Goal: Transaction & Acquisition: Purchase product/service

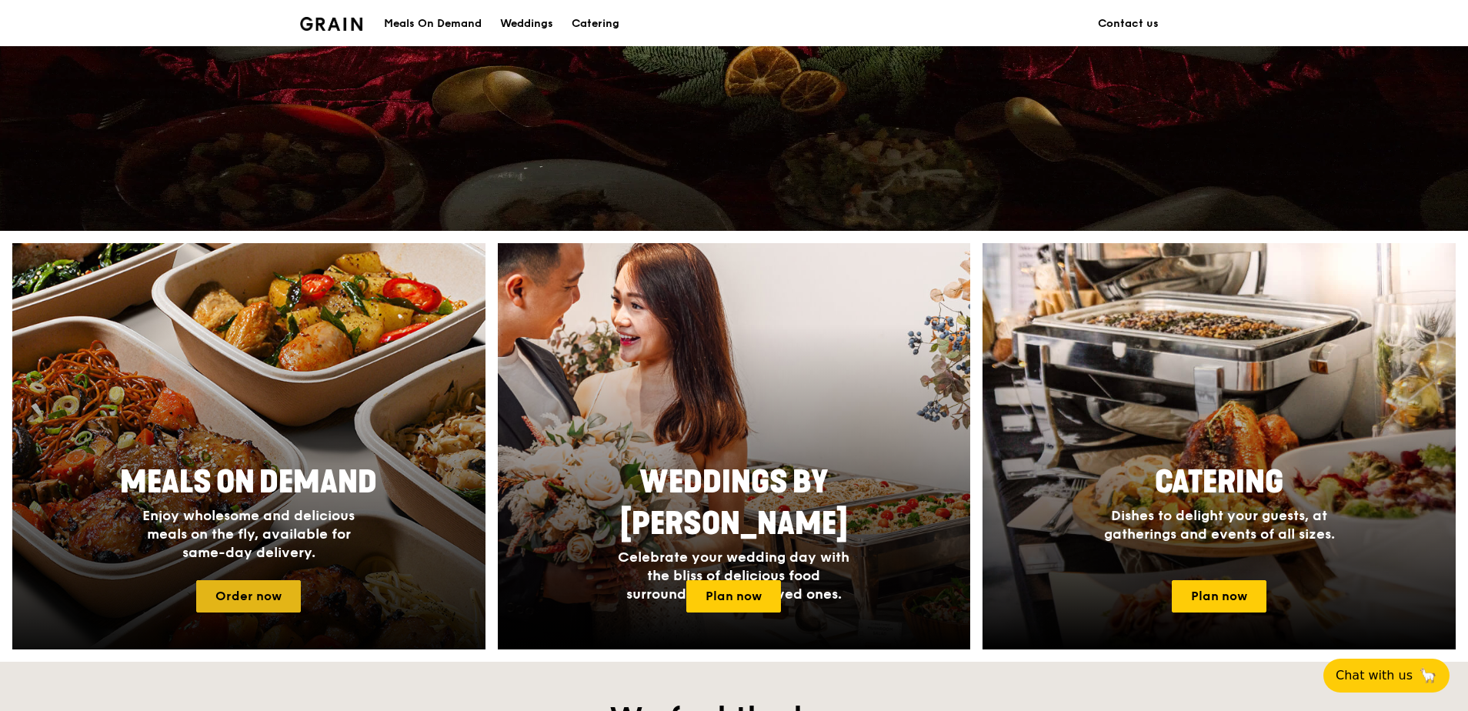
click at [235, 586] on link "Order now" at bounding box center [248, 596] width 105 height 32
click at [236, 593] on link "Order now" at bounding box center [248, 596] width 105 height 32
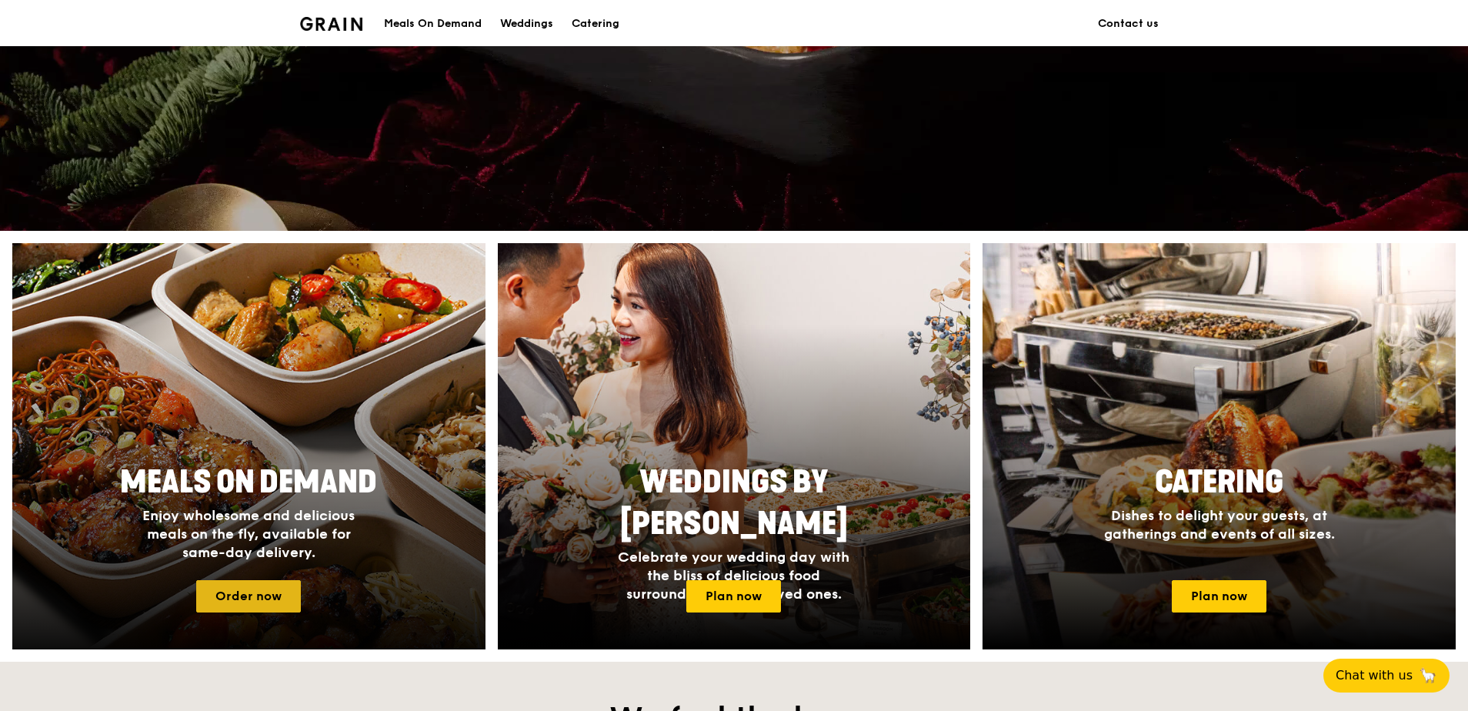
click at [255, 602] on link "Order now" at bounding box center [248, 596] width 105 height 32
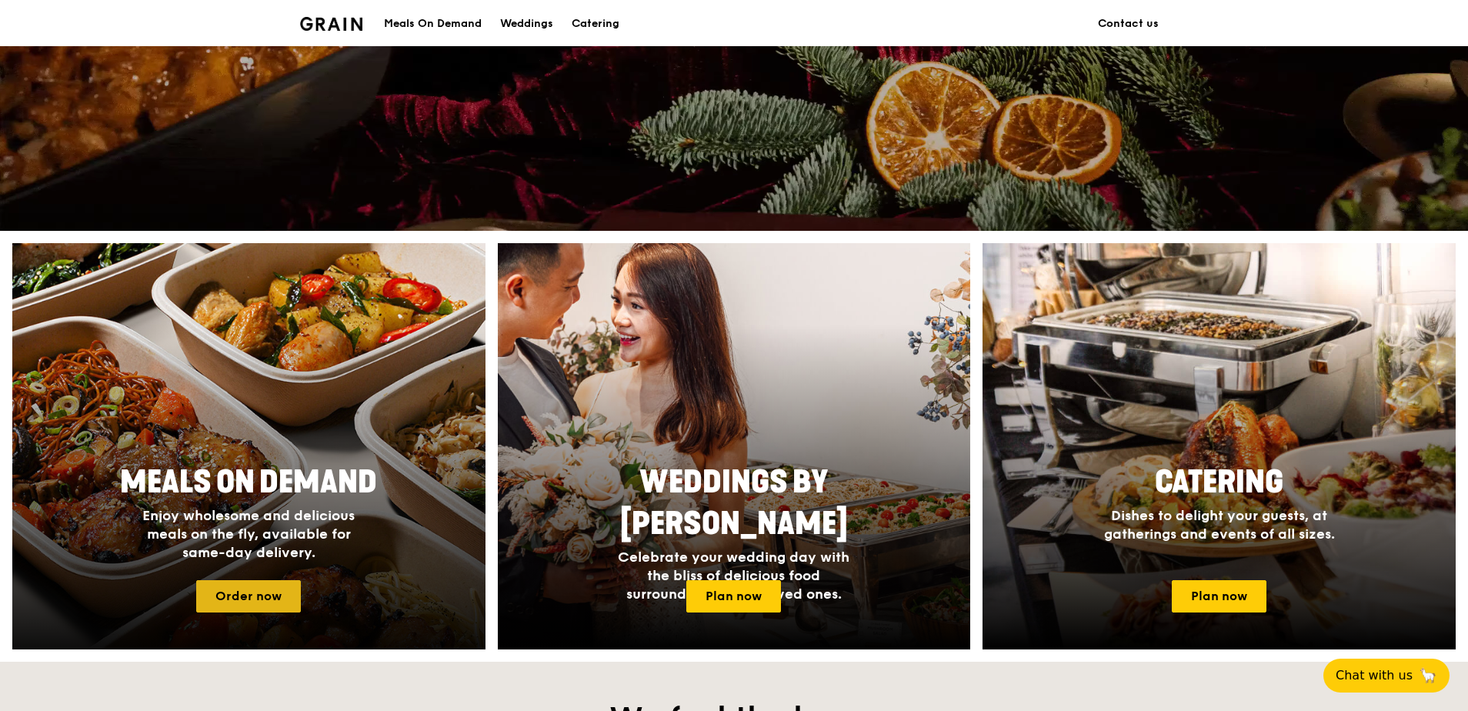
click at [275, 591] on link "Order now" at bounding box center [248, 596] width 105 height 32
click at [239, 600] on link "Order now" at bounding box center [248, 596] width 105 height 32
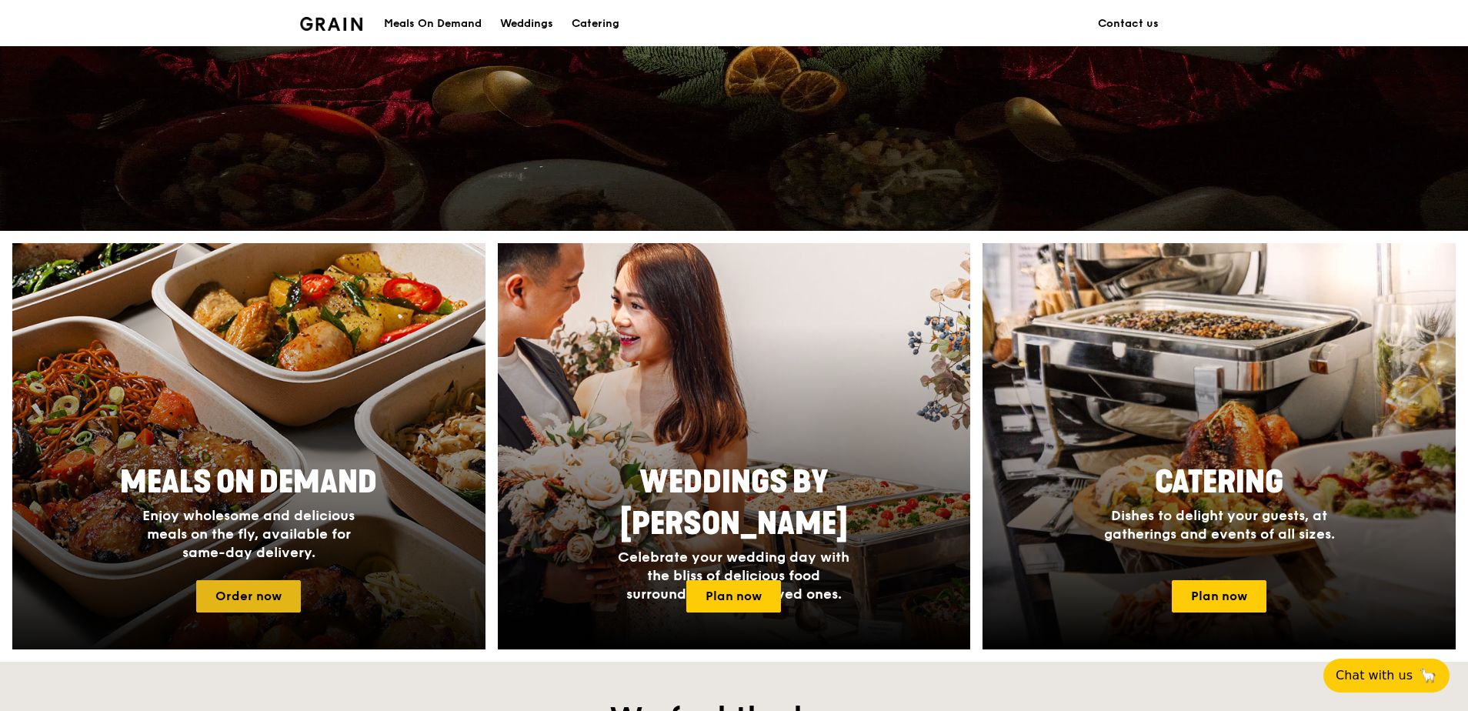
click at [239, 600] on link "Order now" at bounding box center [248, 596] width 105 height 32
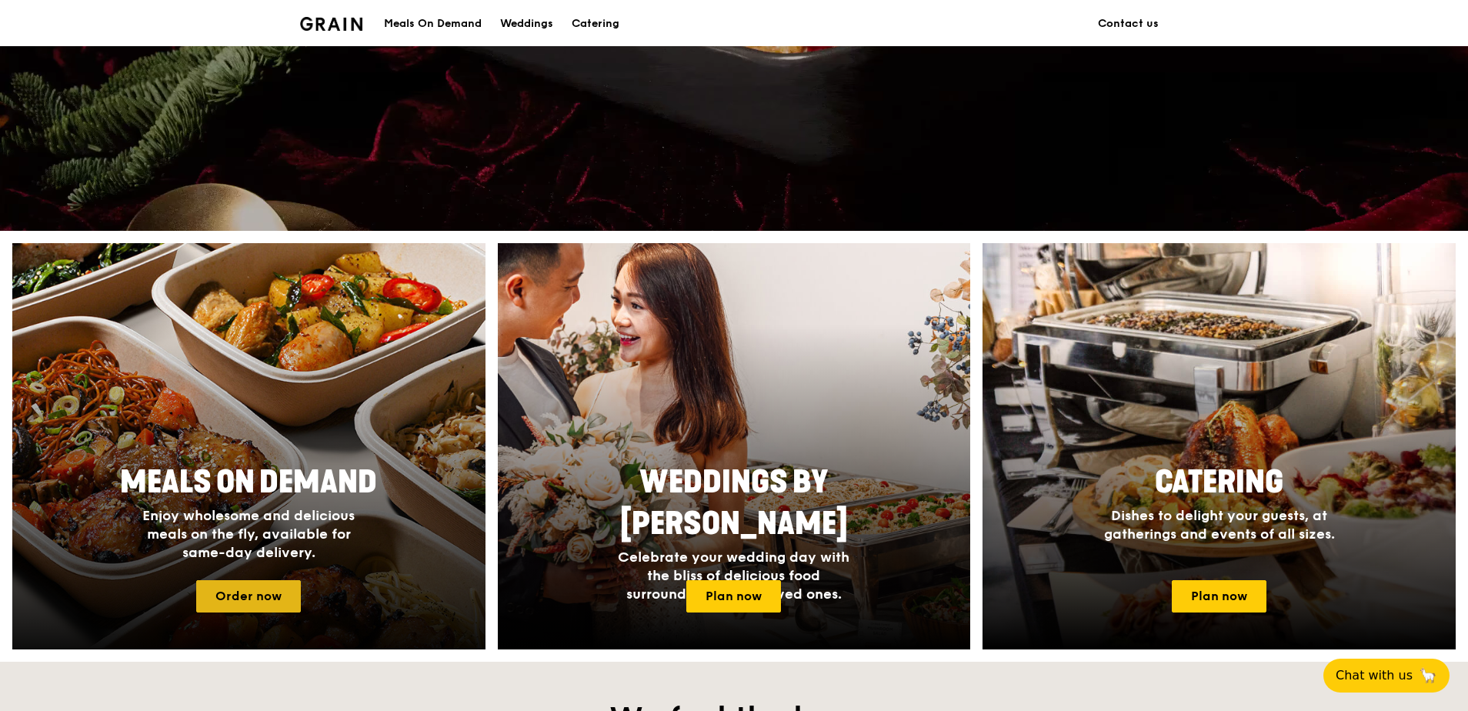
click at [239, 600] on link "Order now" at bounding box center [248, 596] width 105 height 32
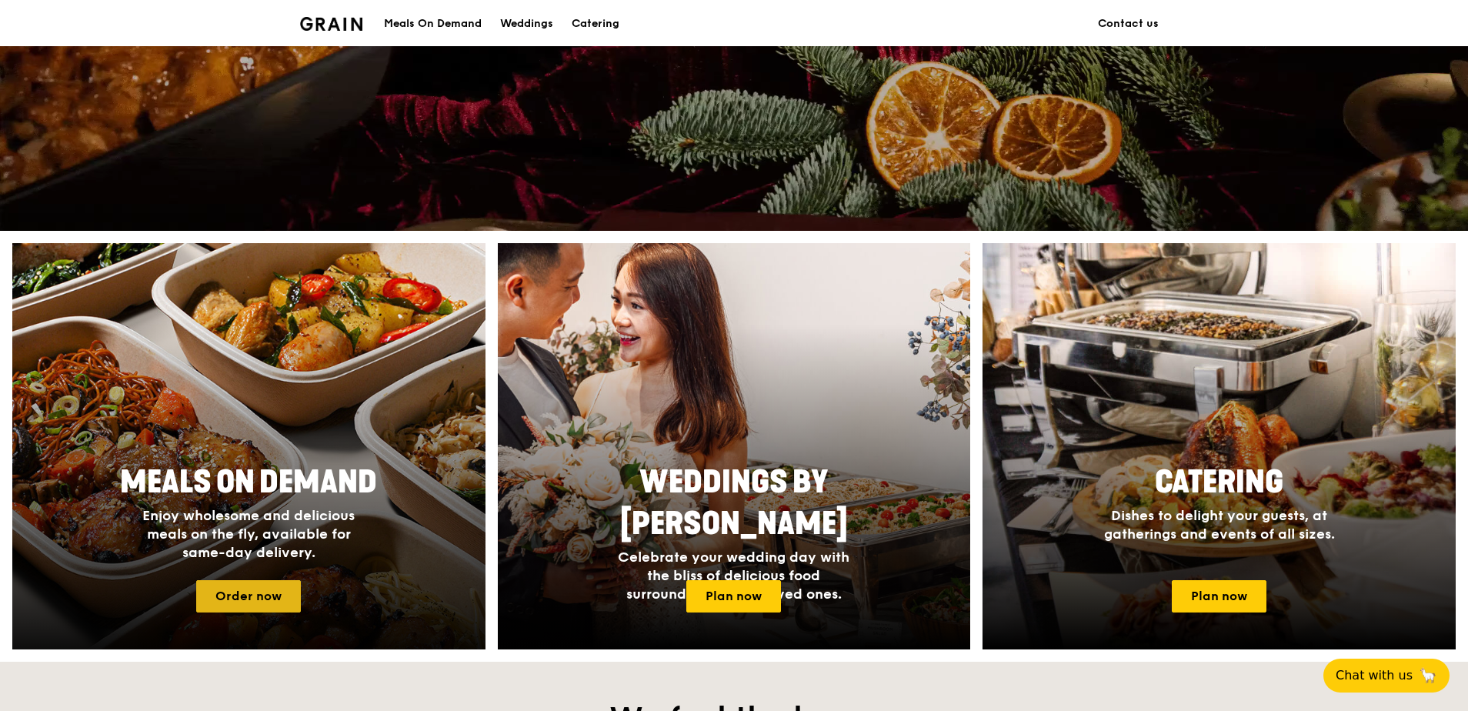
click at [239, 600] on link "Order now" at bounding box center [248, 596] width 105 height 32
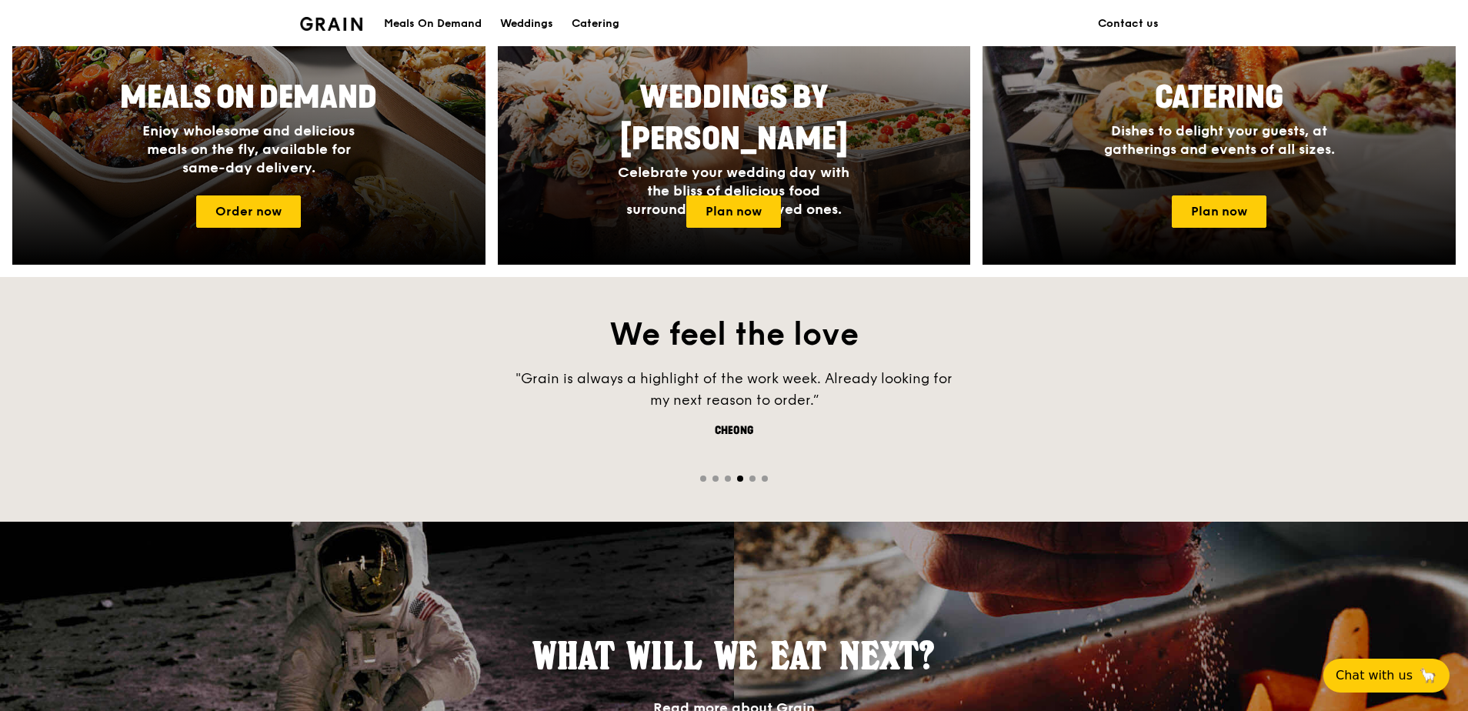
scroll to position [73, 0]
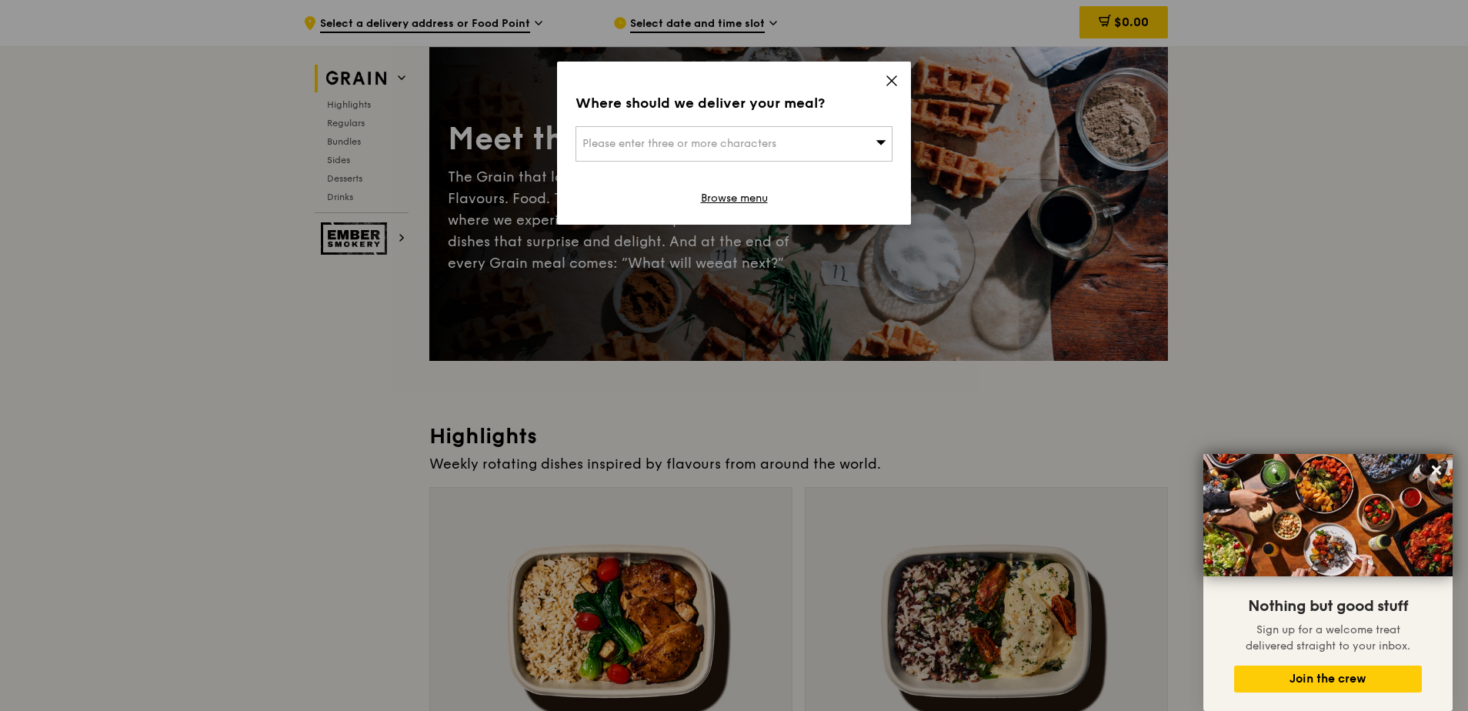
click at [853, 145] on div "Please enter three or more characters" at bounding box center [733, 143] width 317 height 35
click at [895, 76] on icon at bounding box center [891, 80] width 9 height 9
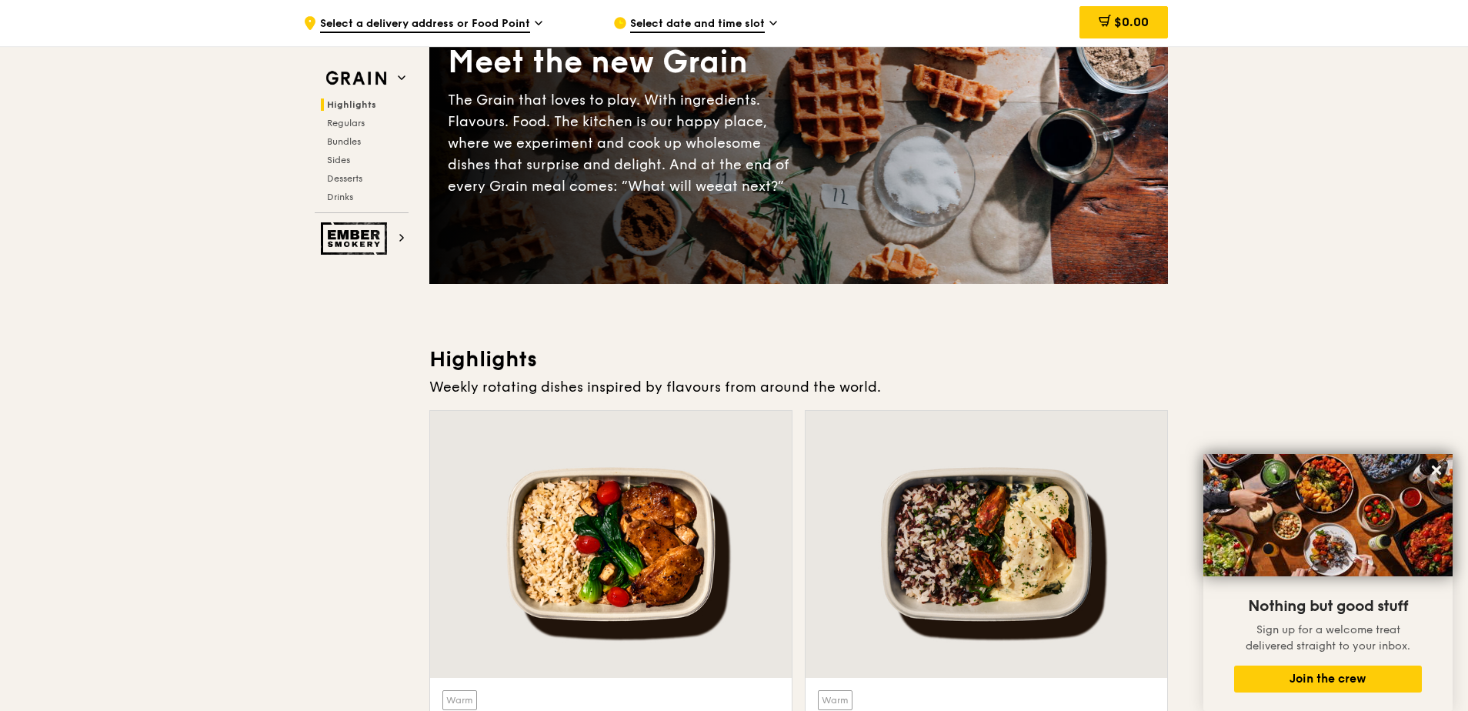
scroll to position [0, 0]
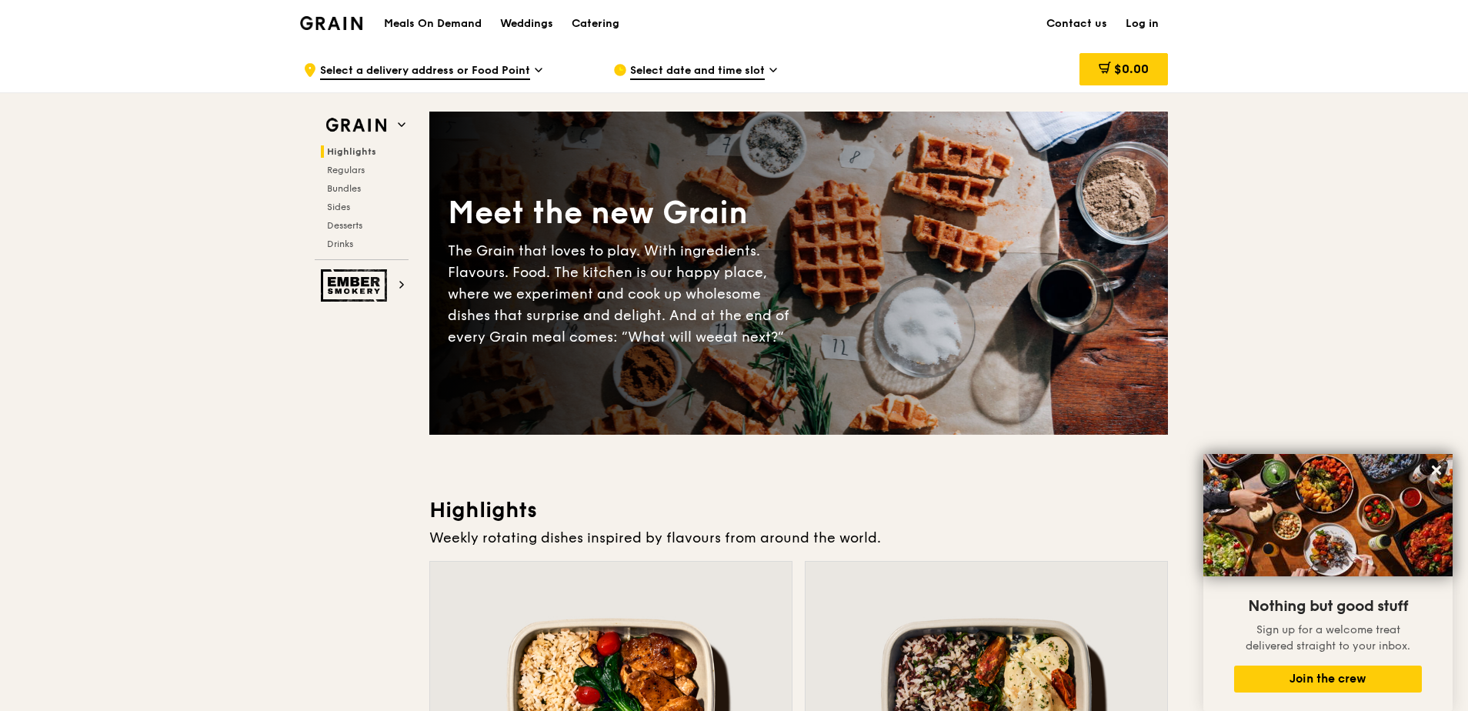
click at [378, 67] on span "Select a delivery address or Food Point" at bounding box center [425, 71] width 210 height 17
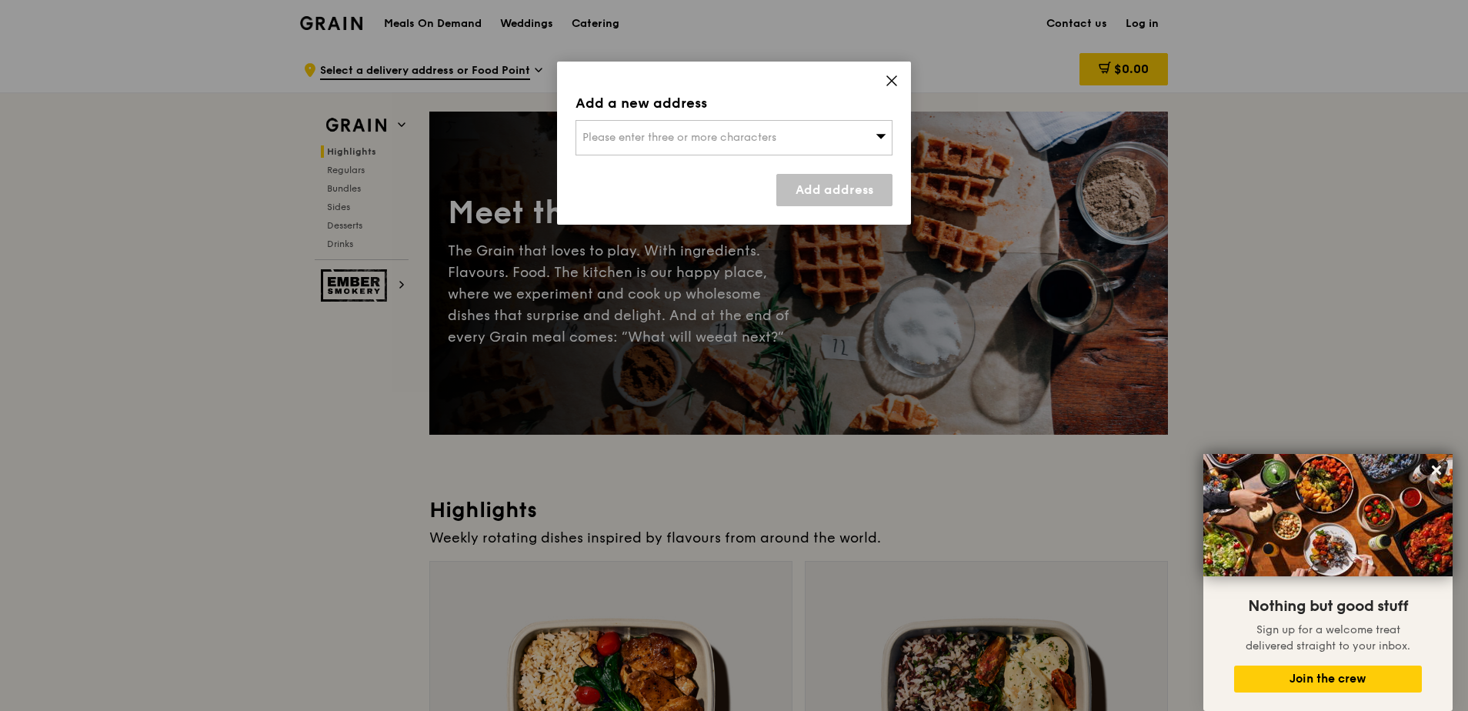
click at [621, 135] on span "Please enter three or more characters" at bounding box center [679, 137] width 194 height 13
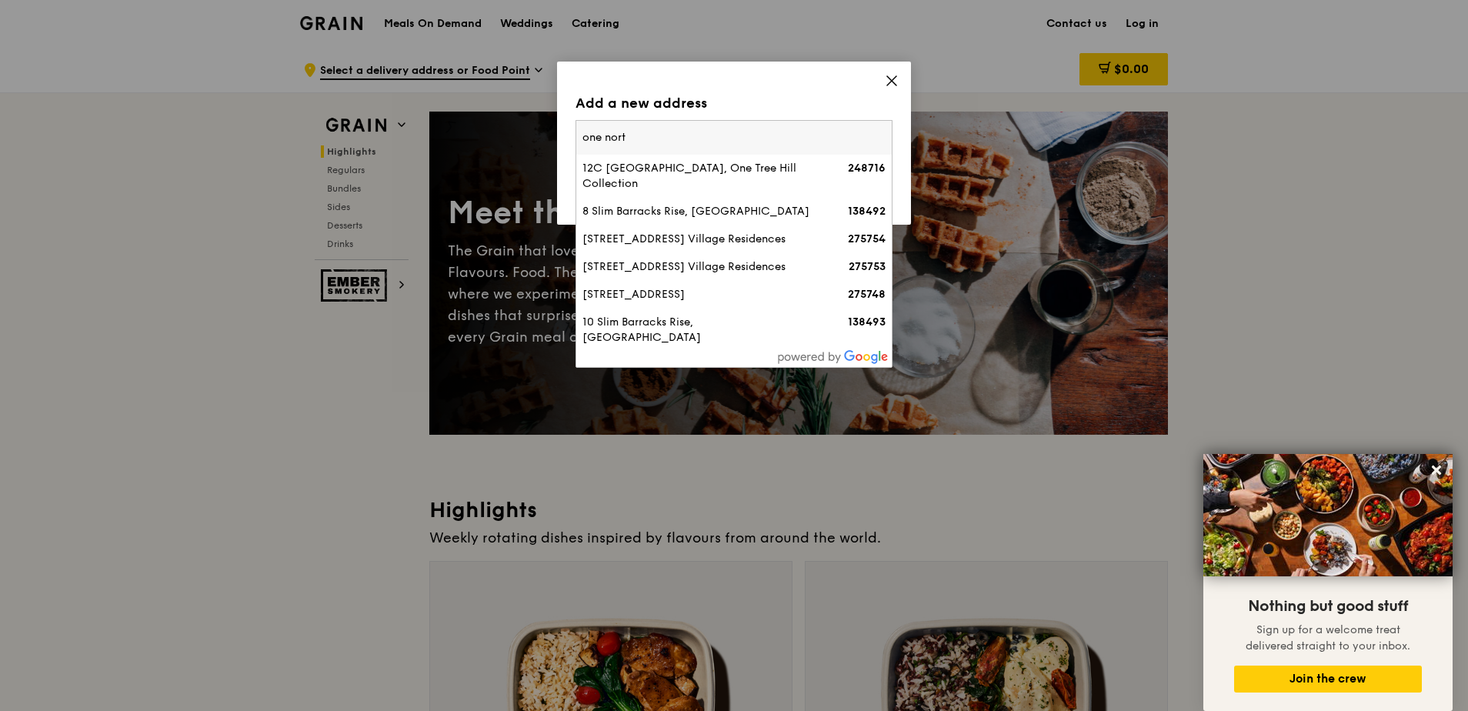
type input "one north"
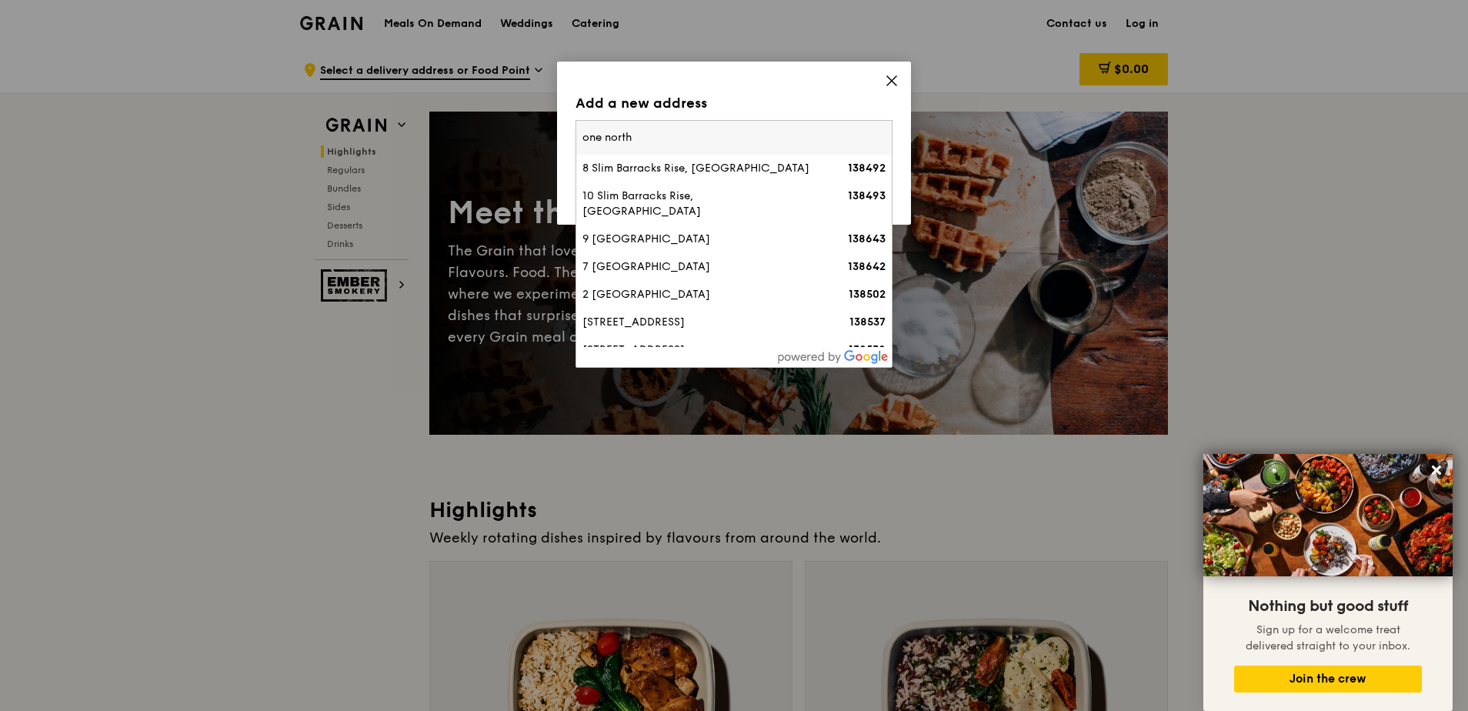
drag, startPoint x: 645, startPoint y: 127, endPoint x: 571, endPoint y: 127, distance: 73.8
click at [572, 128] on div "Add a new address Please enter three or more characters one north 8 Slim Barrac…" at bounding box center [734, 143] width 354 height 163
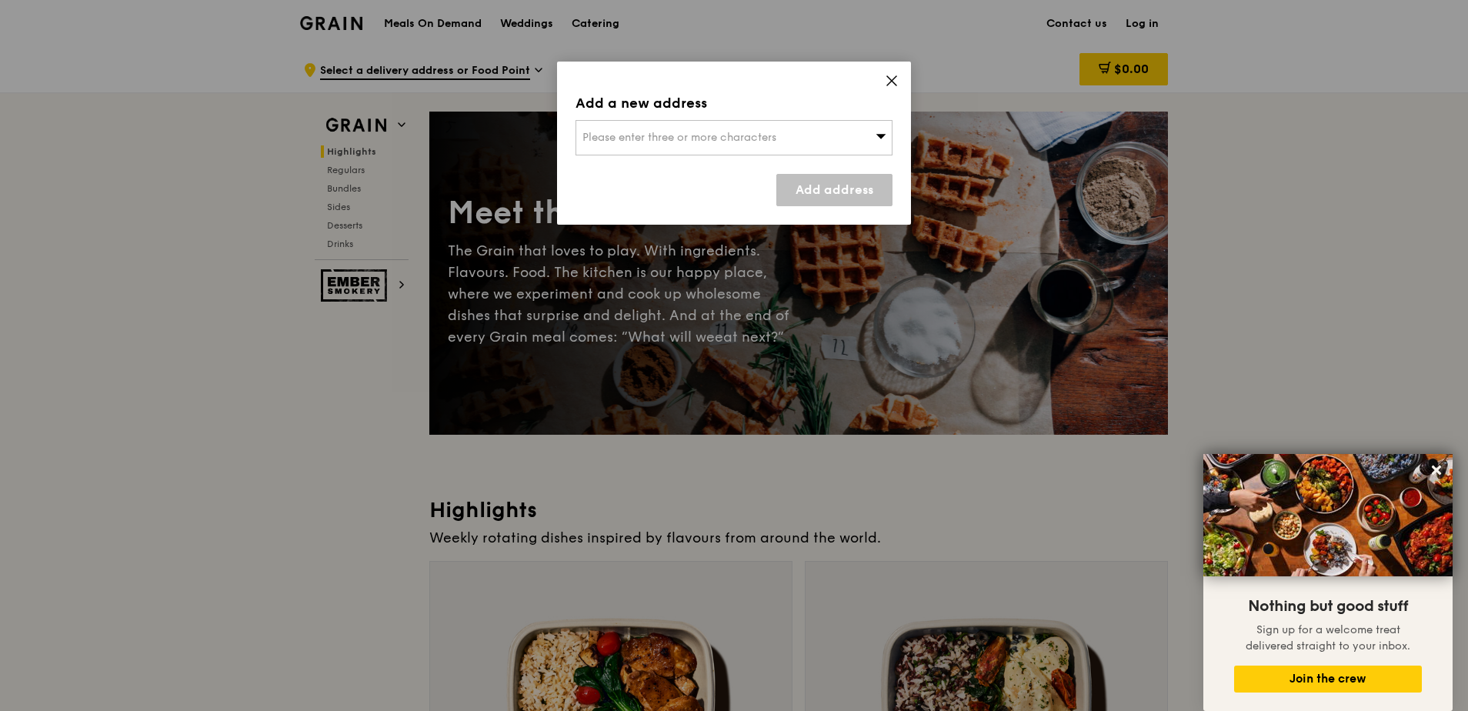
click at [601, 133] on span "Please enter three or more characters" at bounding box center [679, 137] width 194 height 13
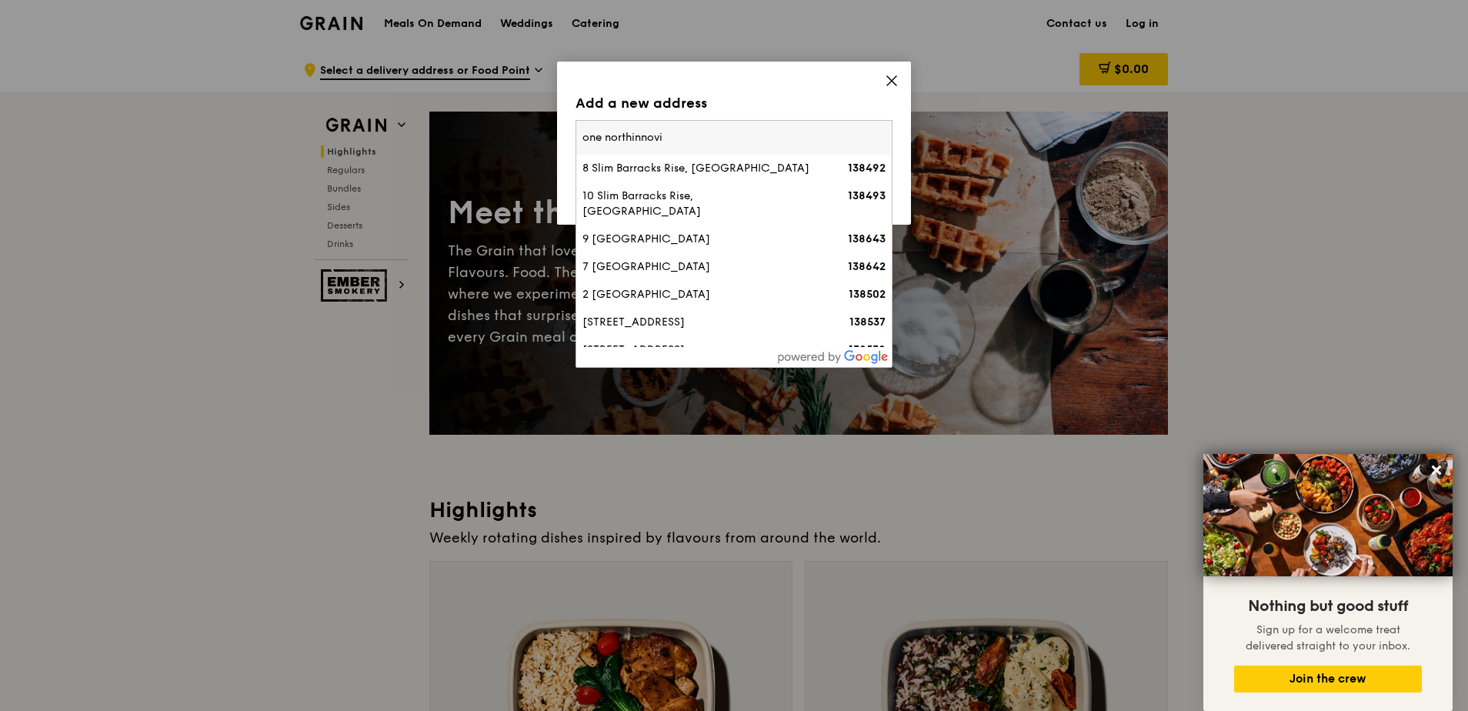
type input "one northinnovis"
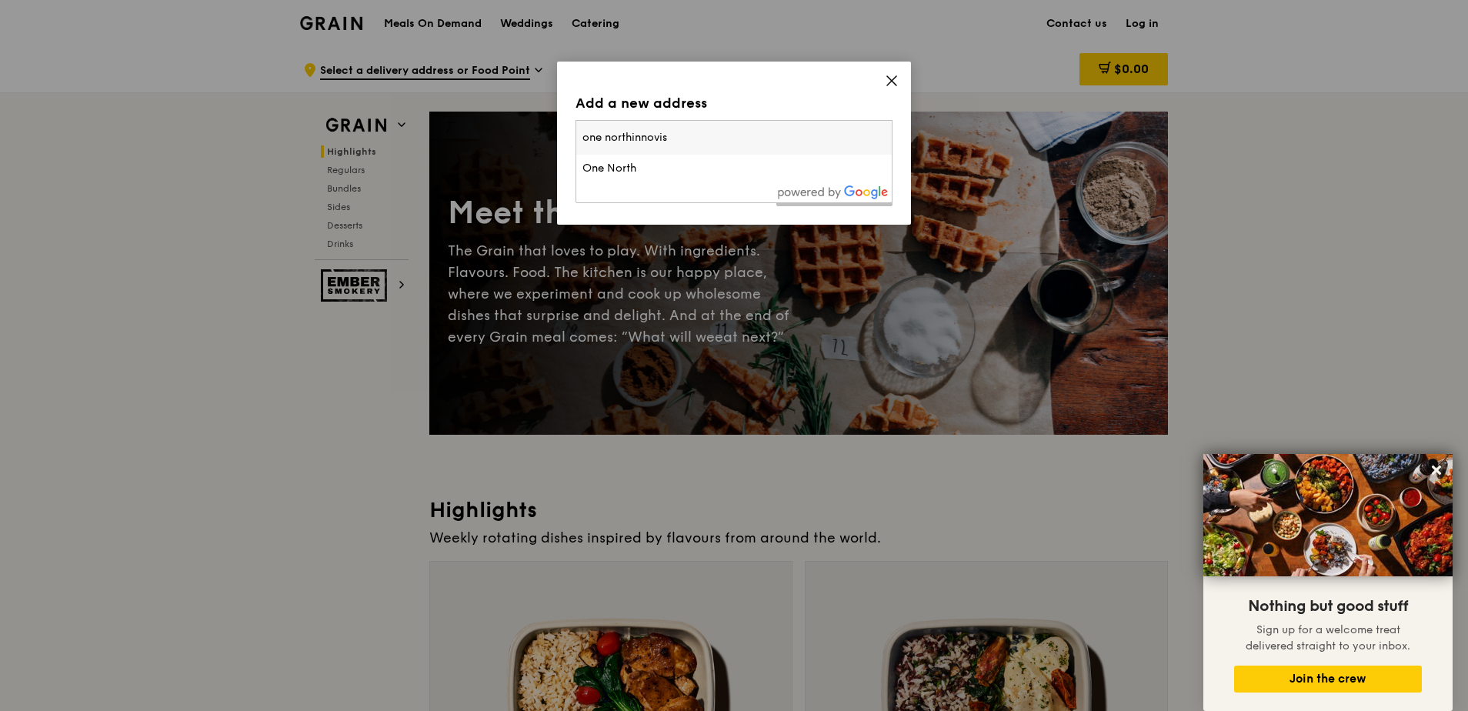
drag, startPoint x: 711, startPoint y: 131, endPoint x: 546, endPoint y: 126, distance: 165.4
click at [546, 126] on div "Add a new address Please enter three or more characters one northinnovis One No…" at bounding box center [734, 355] width 1468 height 711
click at [609, 132] on span "Please enter three or more characters" at bounding box center [679, 137] width 194 height 13
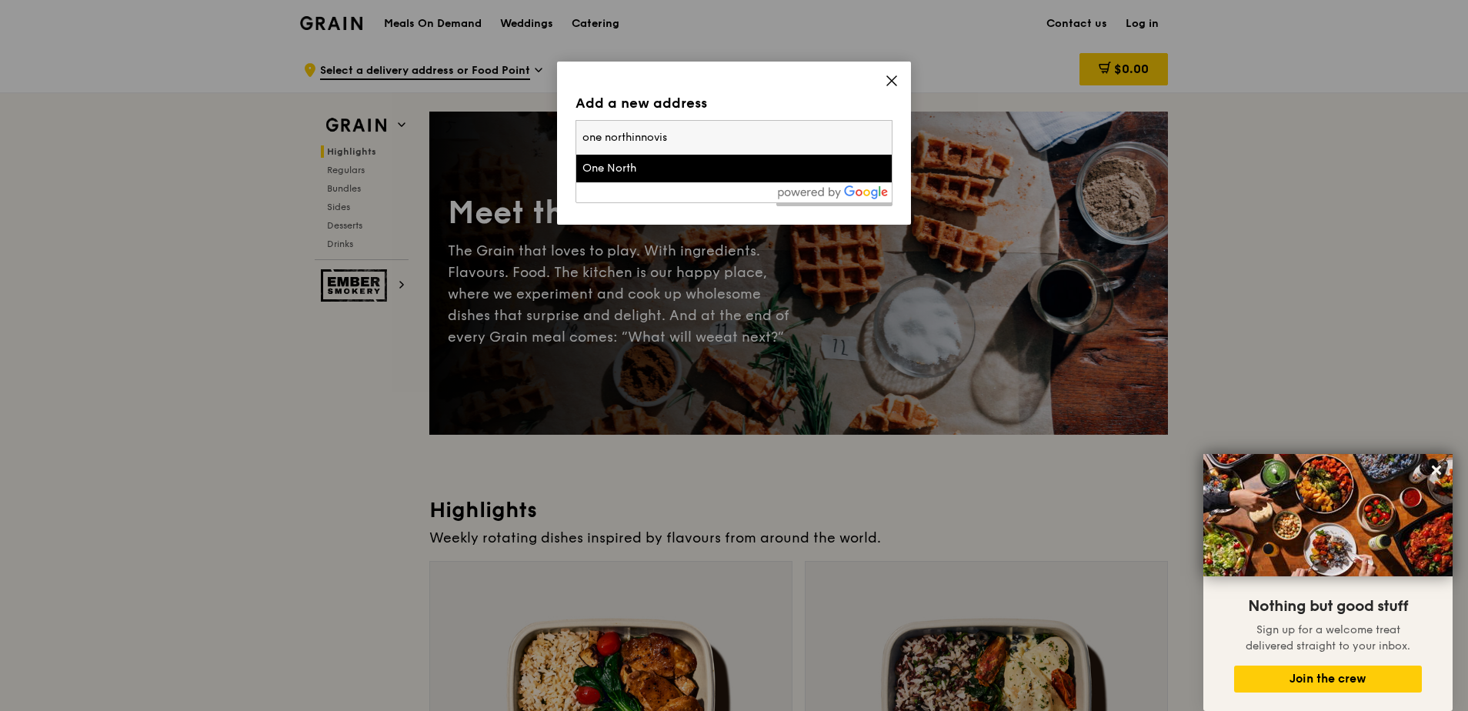
click at [617, 168] on div "One North" at bounding box center [696, 168] width 228 height 15
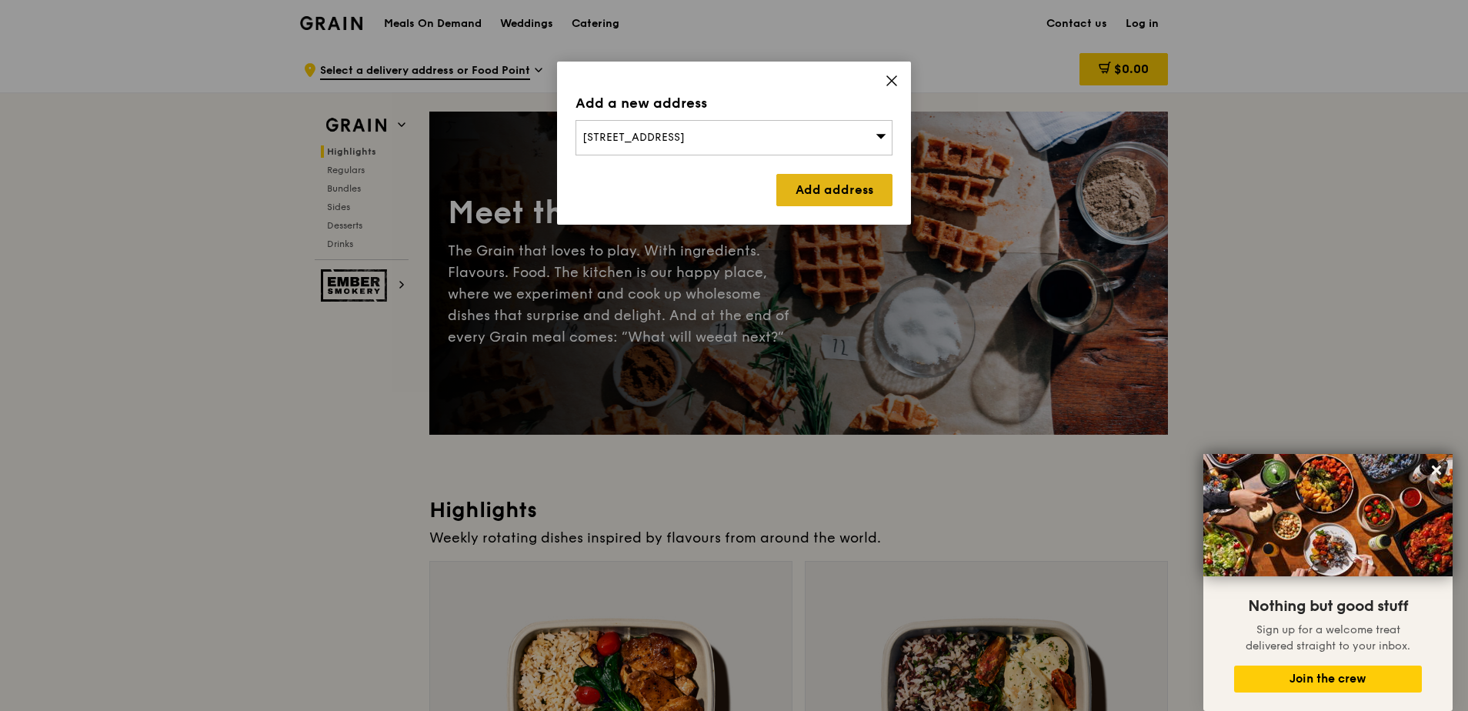
click at [791, 189] on link "Add address" at bounding box center [834, 190] width 116 height 32
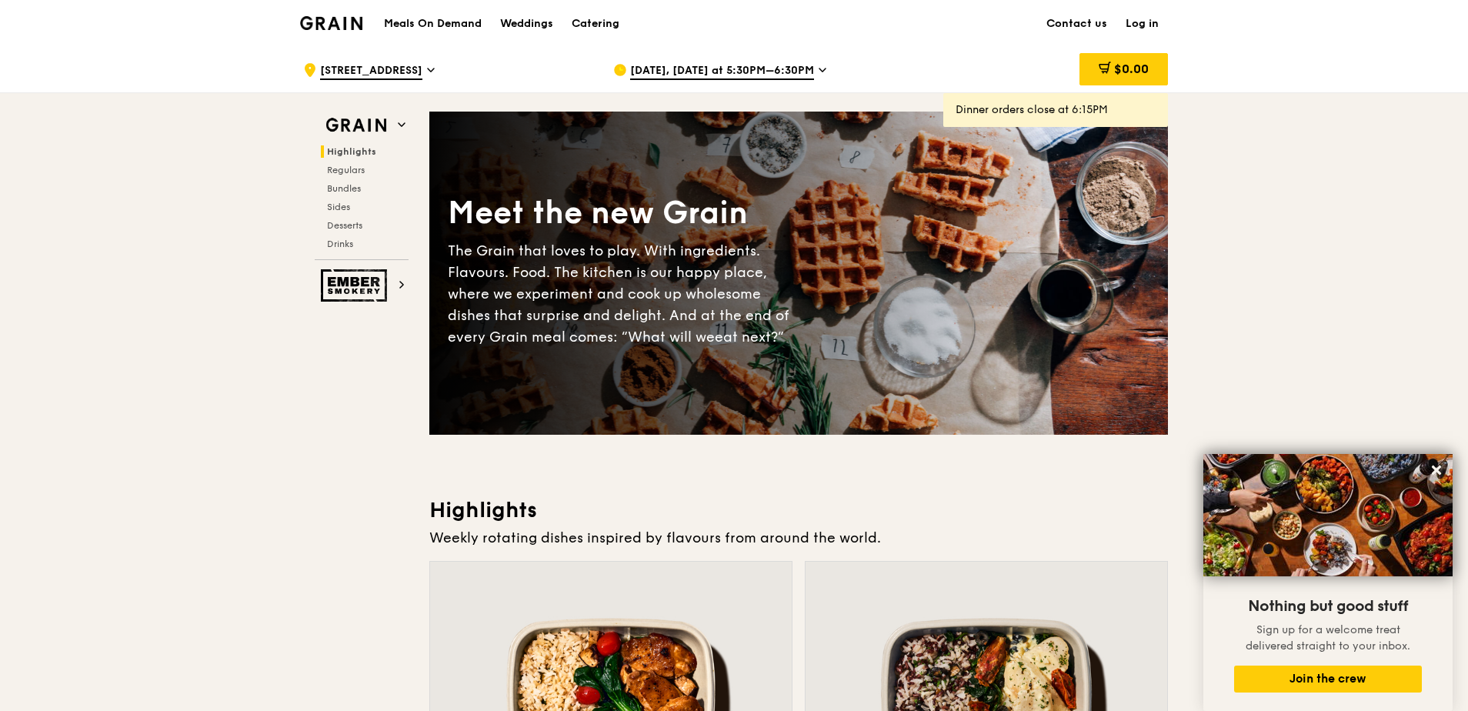
click at [714, 68] on span "Aug 25, Today at 5:30PM–6:30PM" at bounding box center [722, 71] width 184 height 17
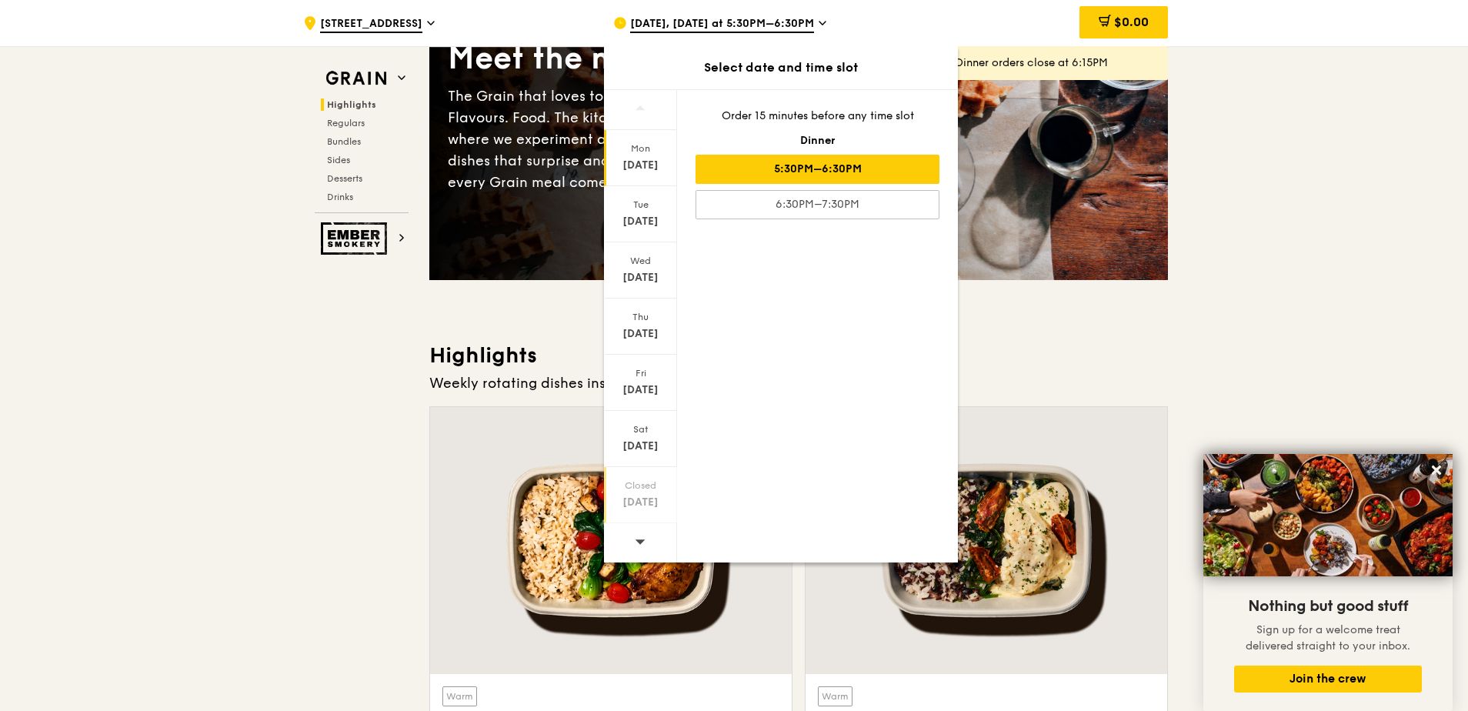
scroll to position [308, 0]
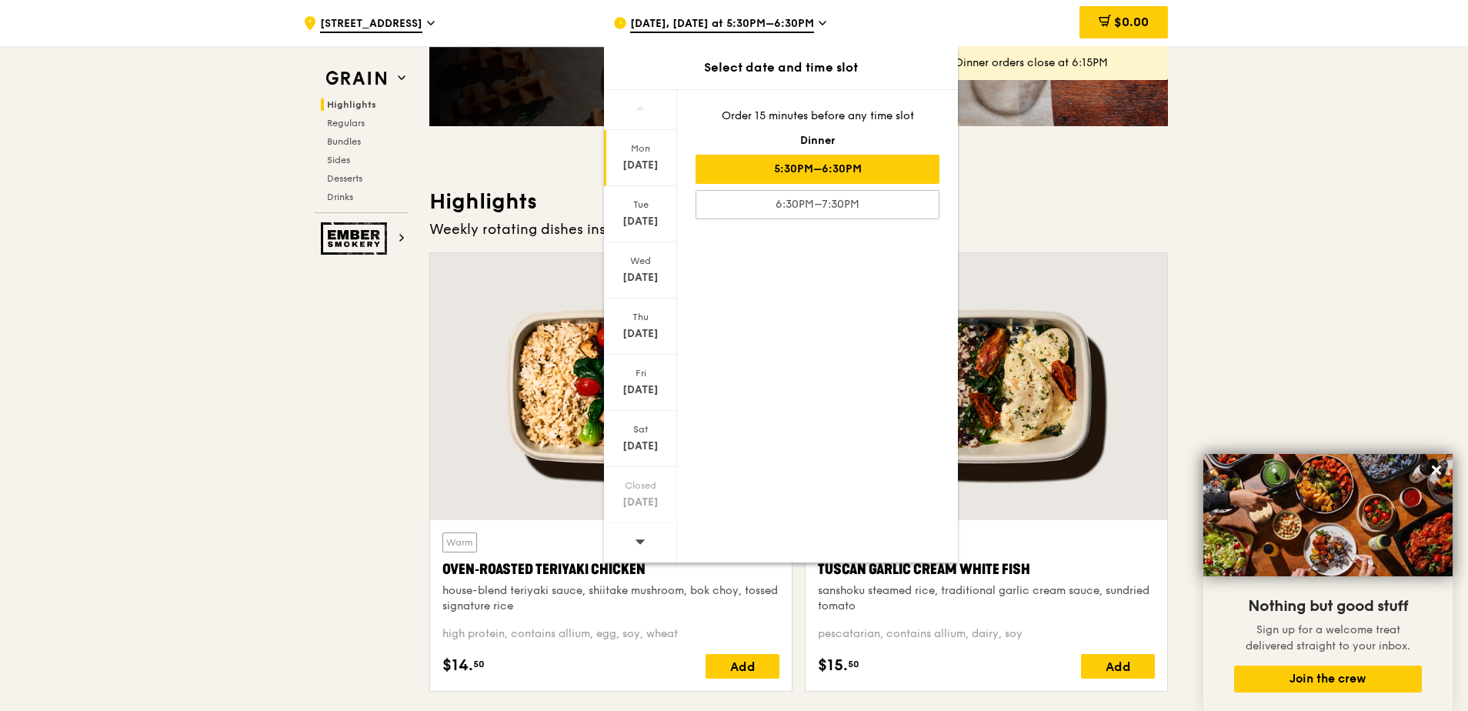
click at [644, 539] on icon at bounding box center [640, 541] width 11 height 12
drag, startPoint x: 644, startPoint y: 539, endPoint x: 640, endPoint y: 551, distance: 12.2
click at [640, 551] on span at bounding box center [640, 541] width 11 height 36
click at [640, 550] on span at bounding box center [640, 541] width 11 height 36
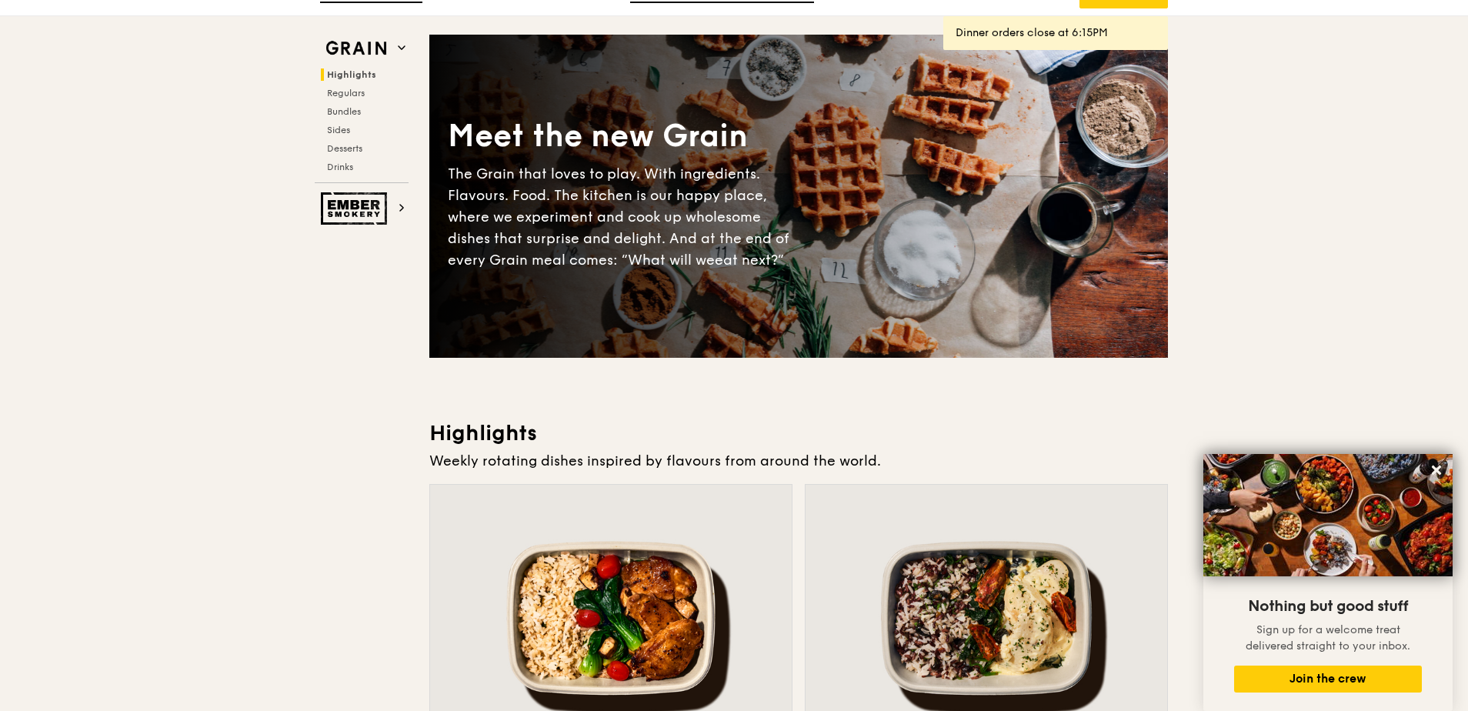
scroll to position [0, 0]
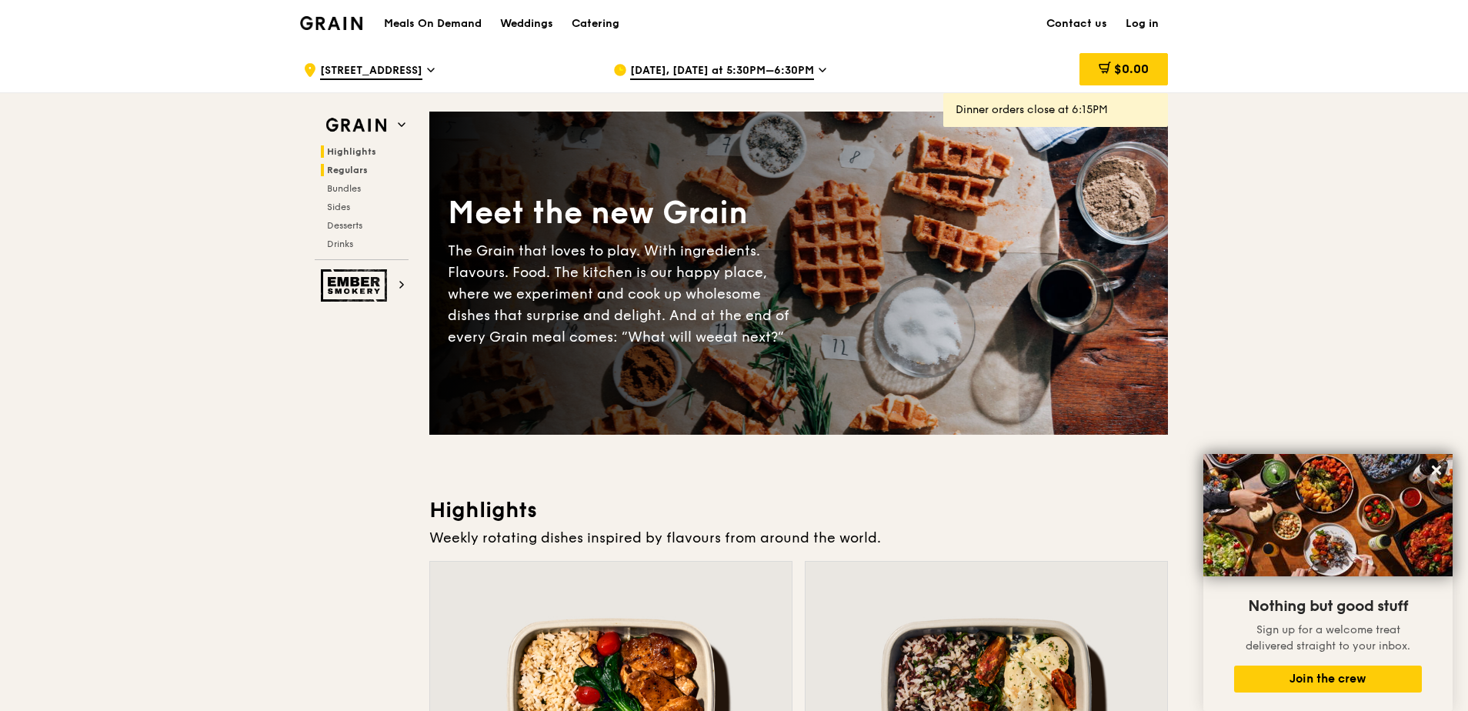
click at [347, 164] on h2 "Regulars" at bounding box center [365, 170] width 88 height 12
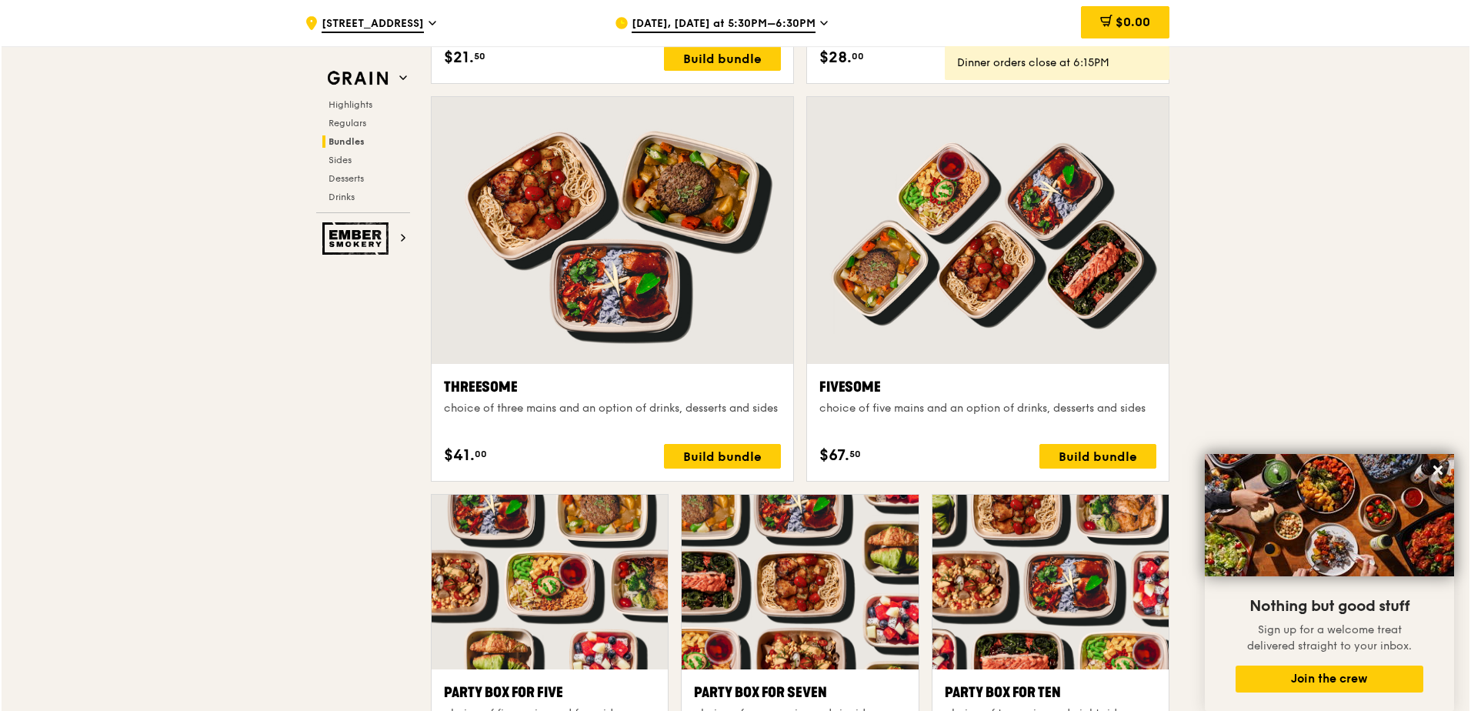
scroll to position [2781, 0]
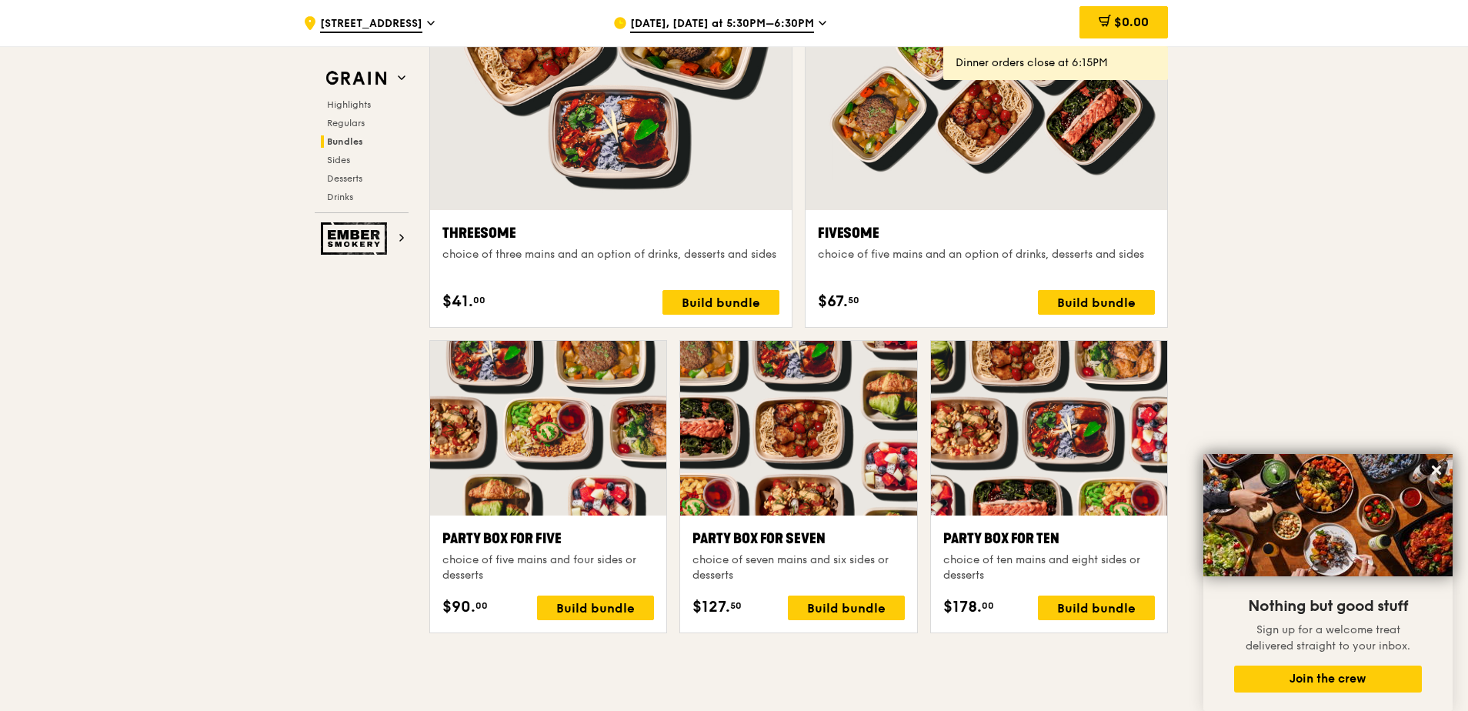
click at [1087, 443] on div at bounding box center [1049, 428] width 236 height 175
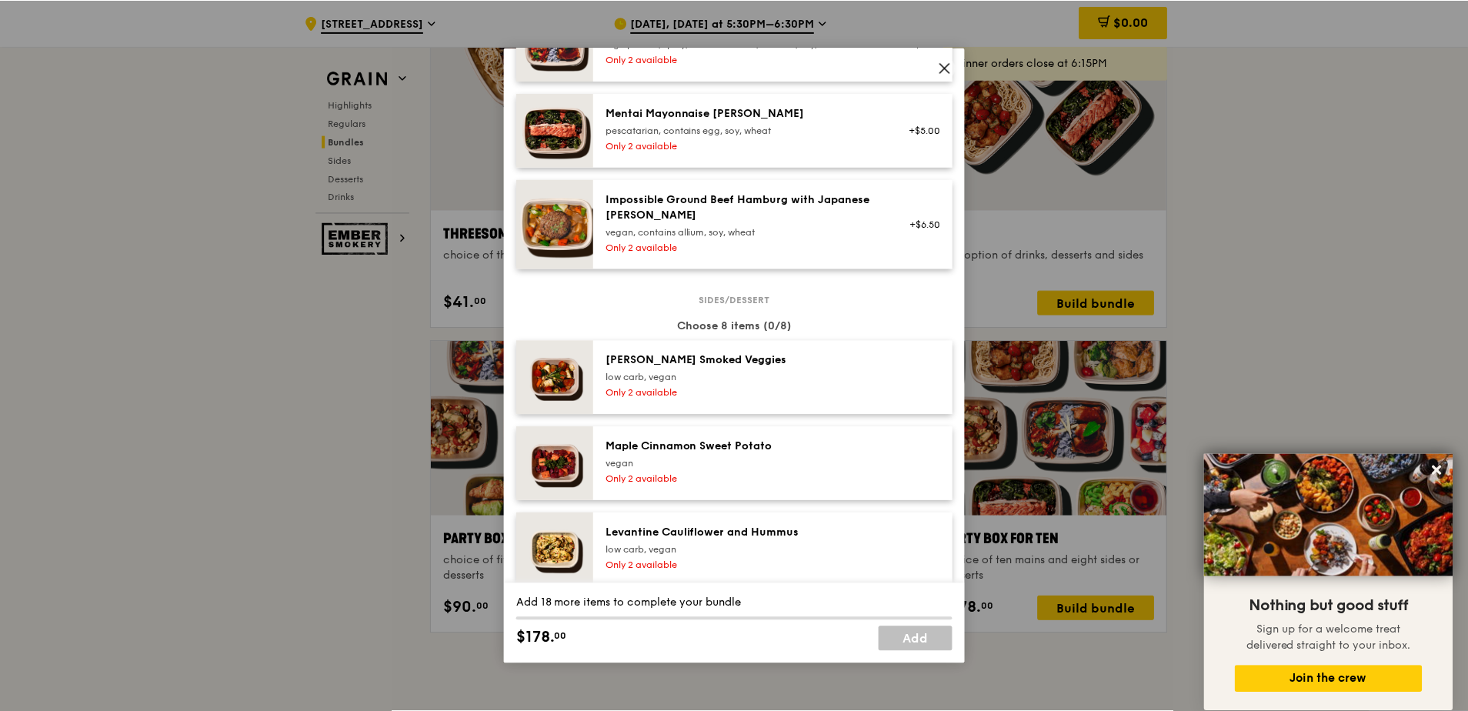
scroll to position [923, 0]
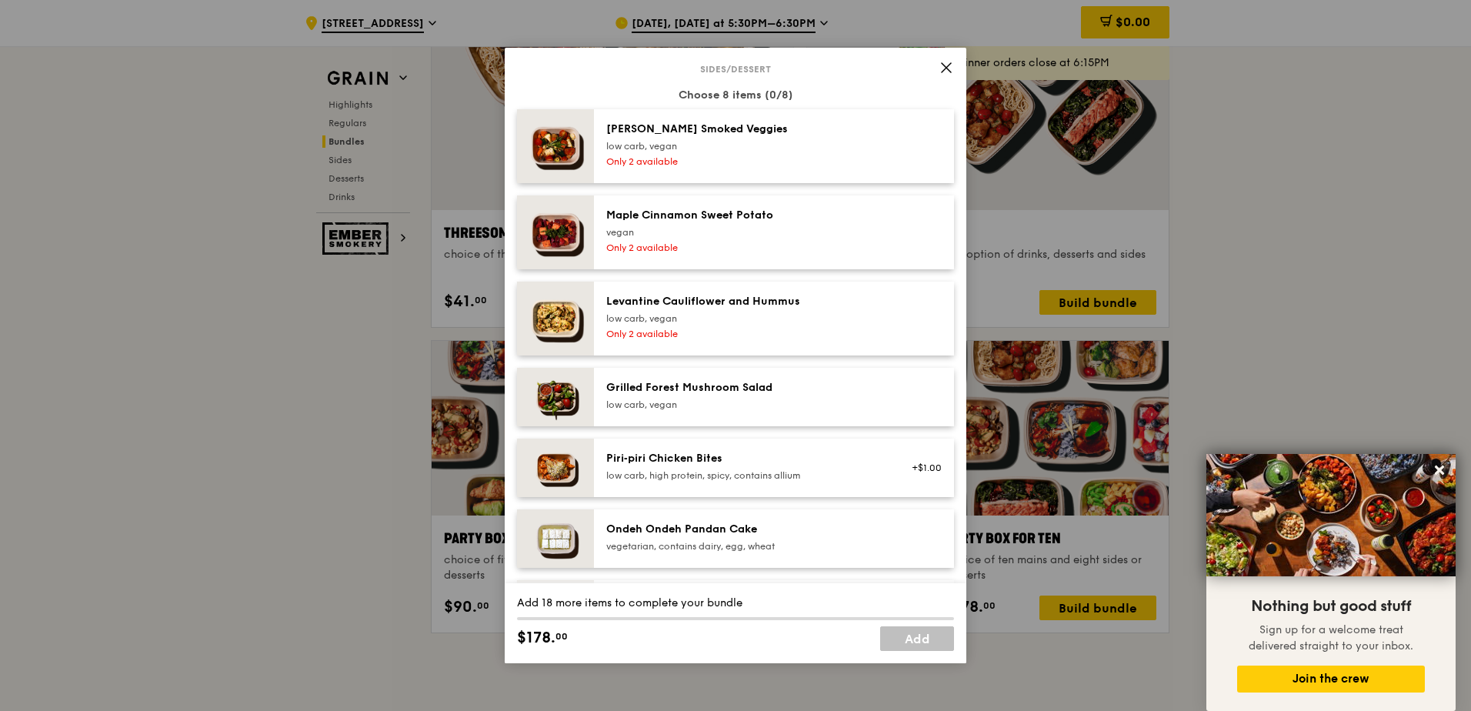
click at [942, 71] on icon at bounding box center [945, 67] width 9 height 9
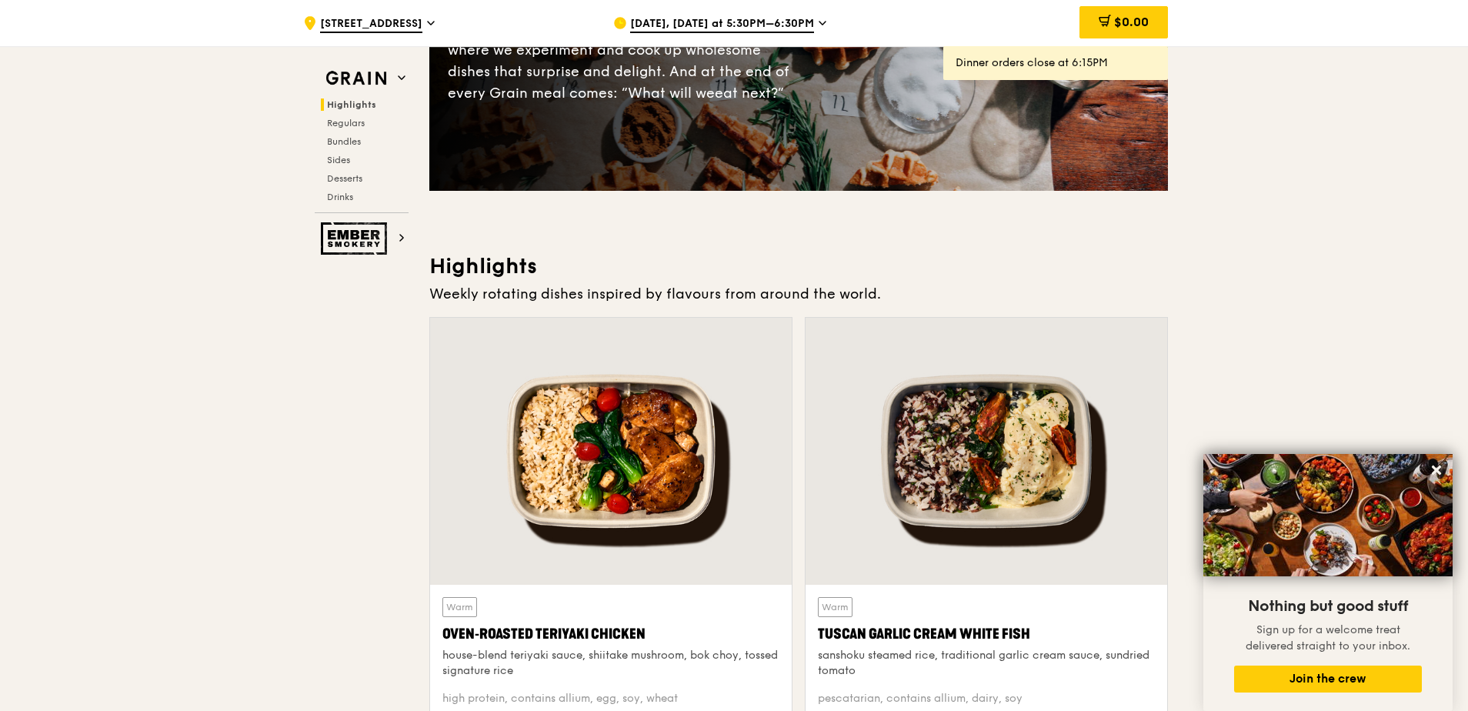
scroll to position [0, 0]
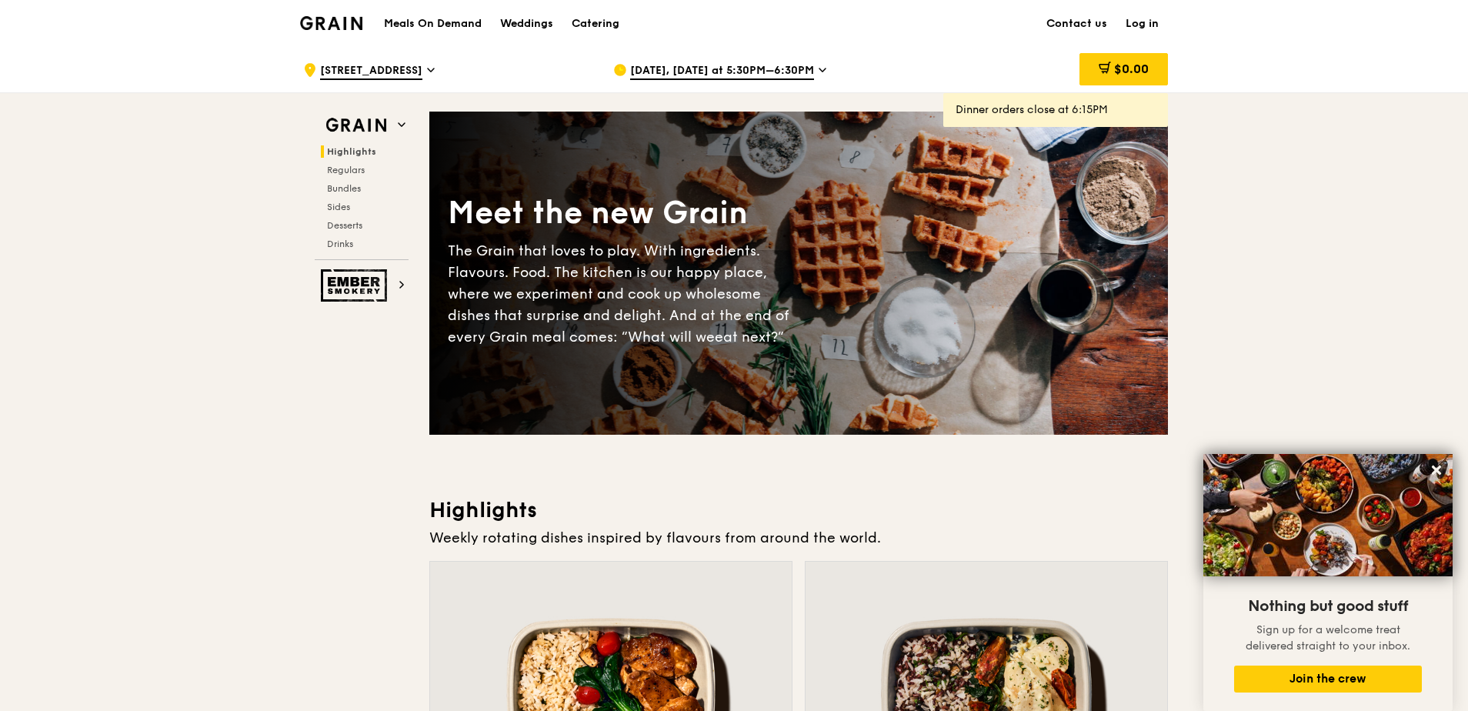
click at [420, 26] on h1 "Meals On Demand" at bounding box center [433, 23] width 98 height 15
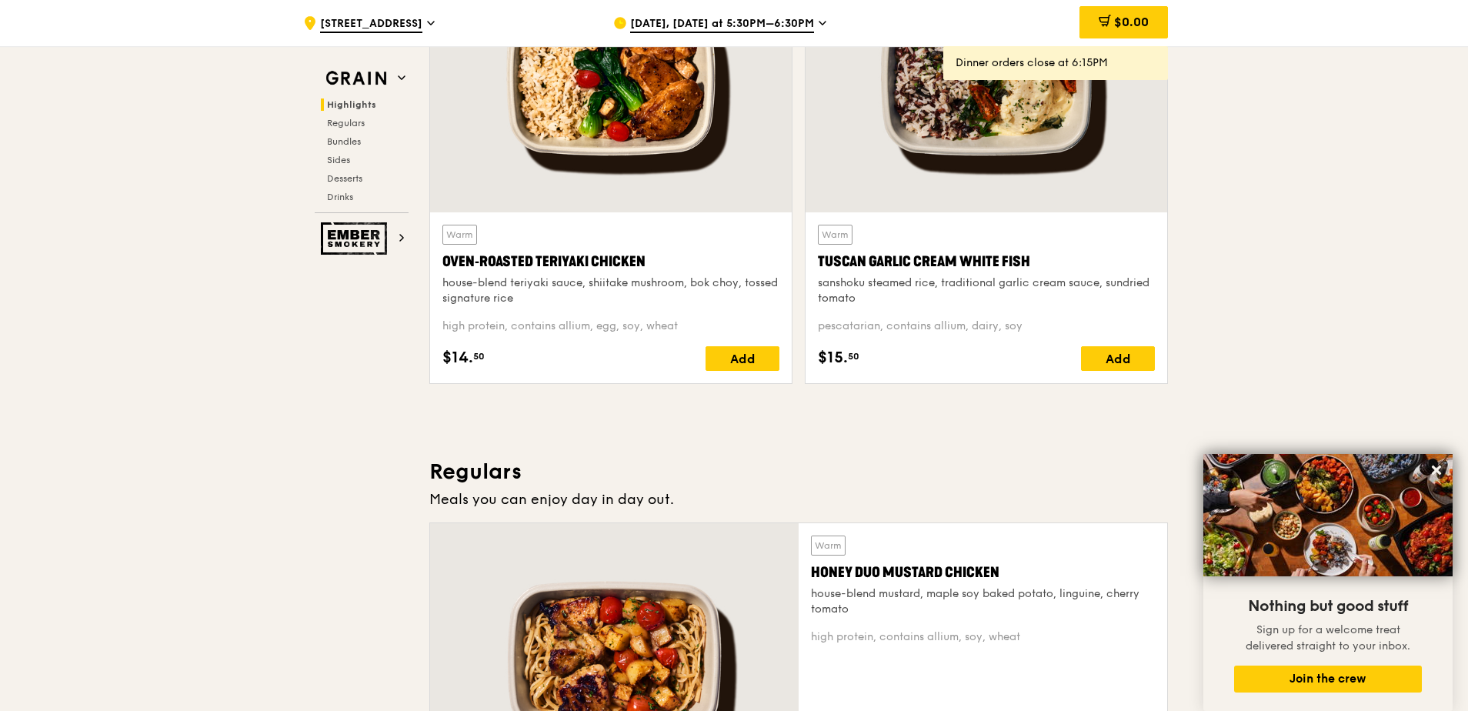
scroll to position [1077, 0]
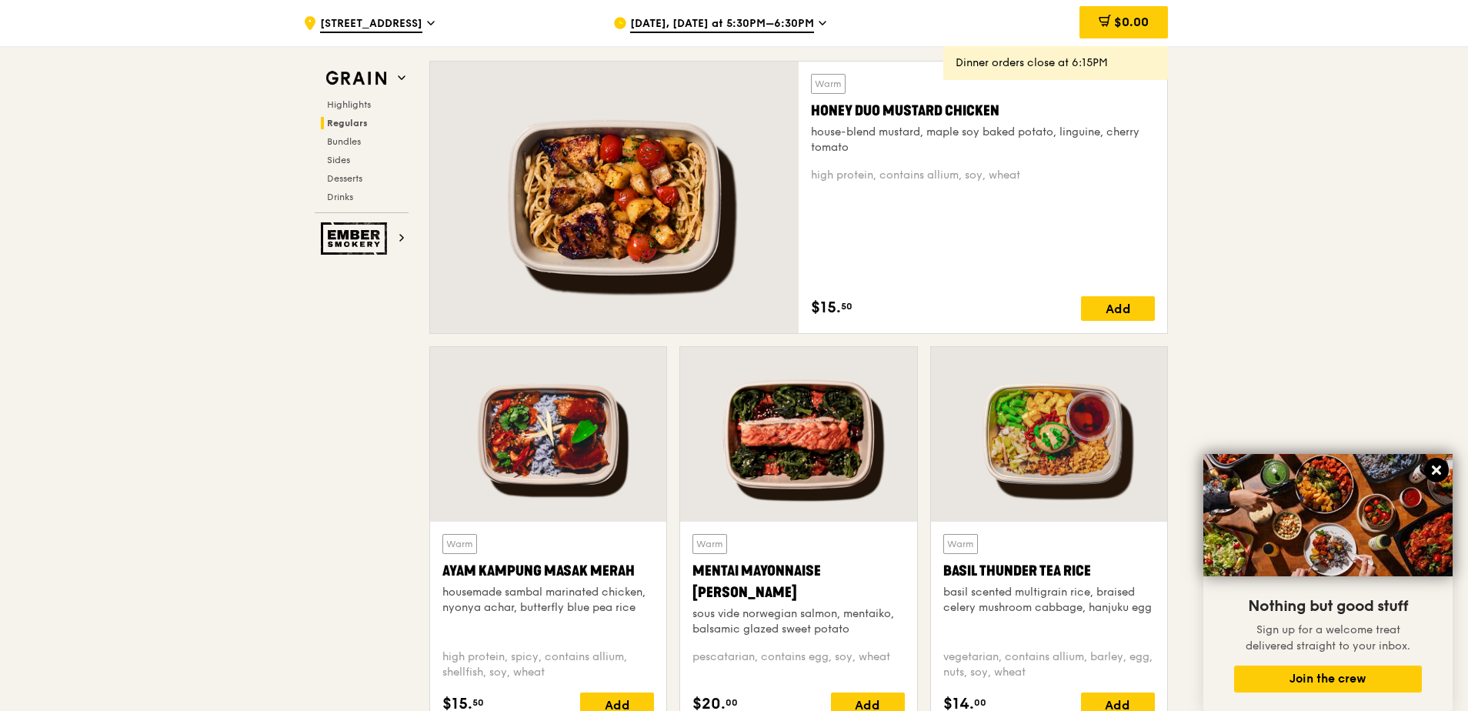
click at [1427, 466] on button at bounding box center [1436, 470] width 25 height 25
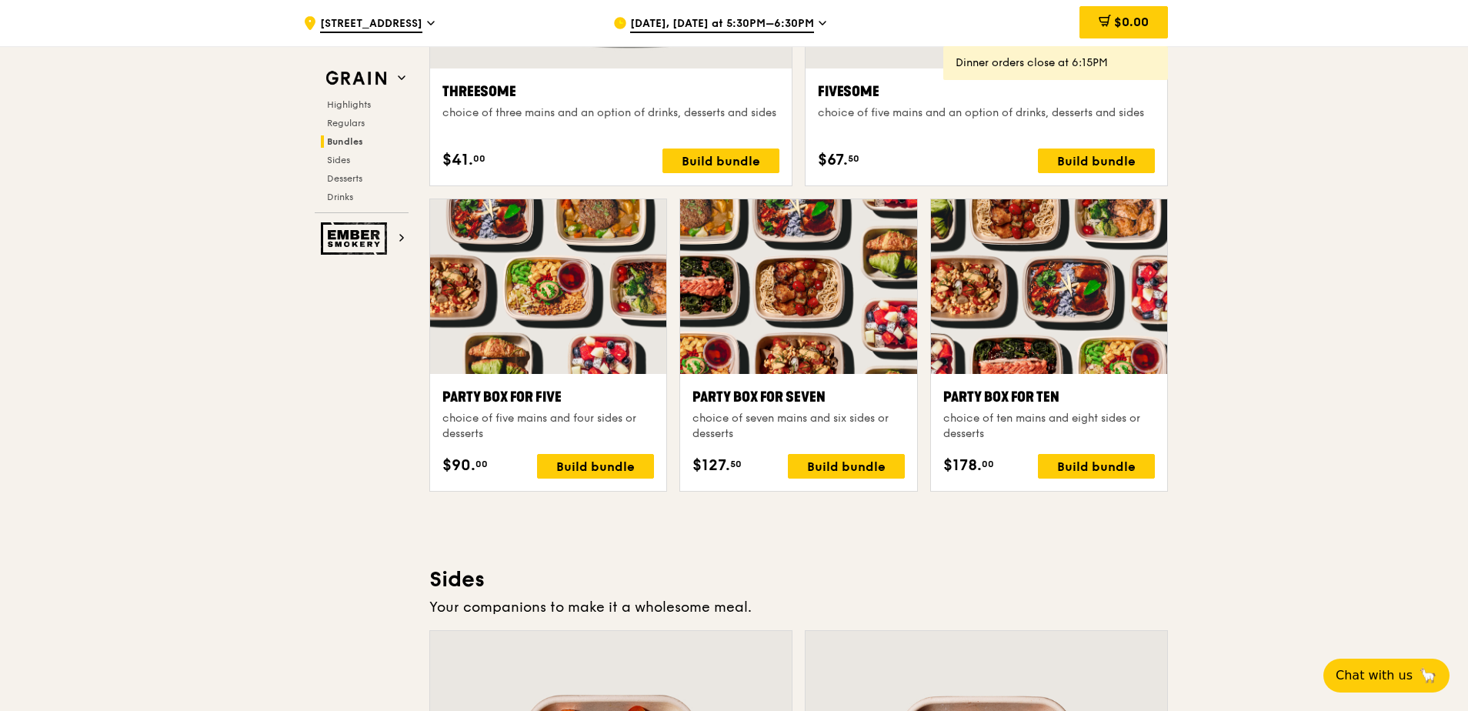
scroll to position [3384, 0]
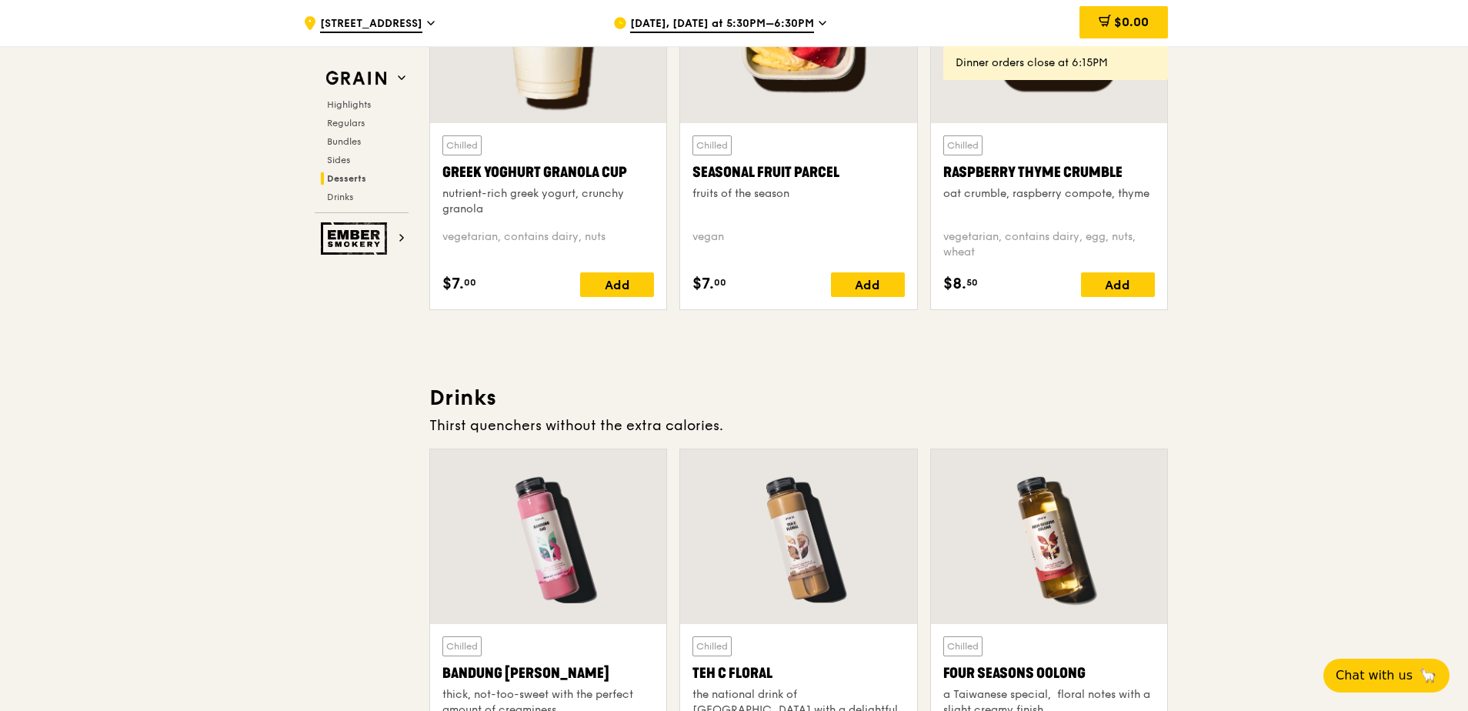
scroll to position [5615, 0]
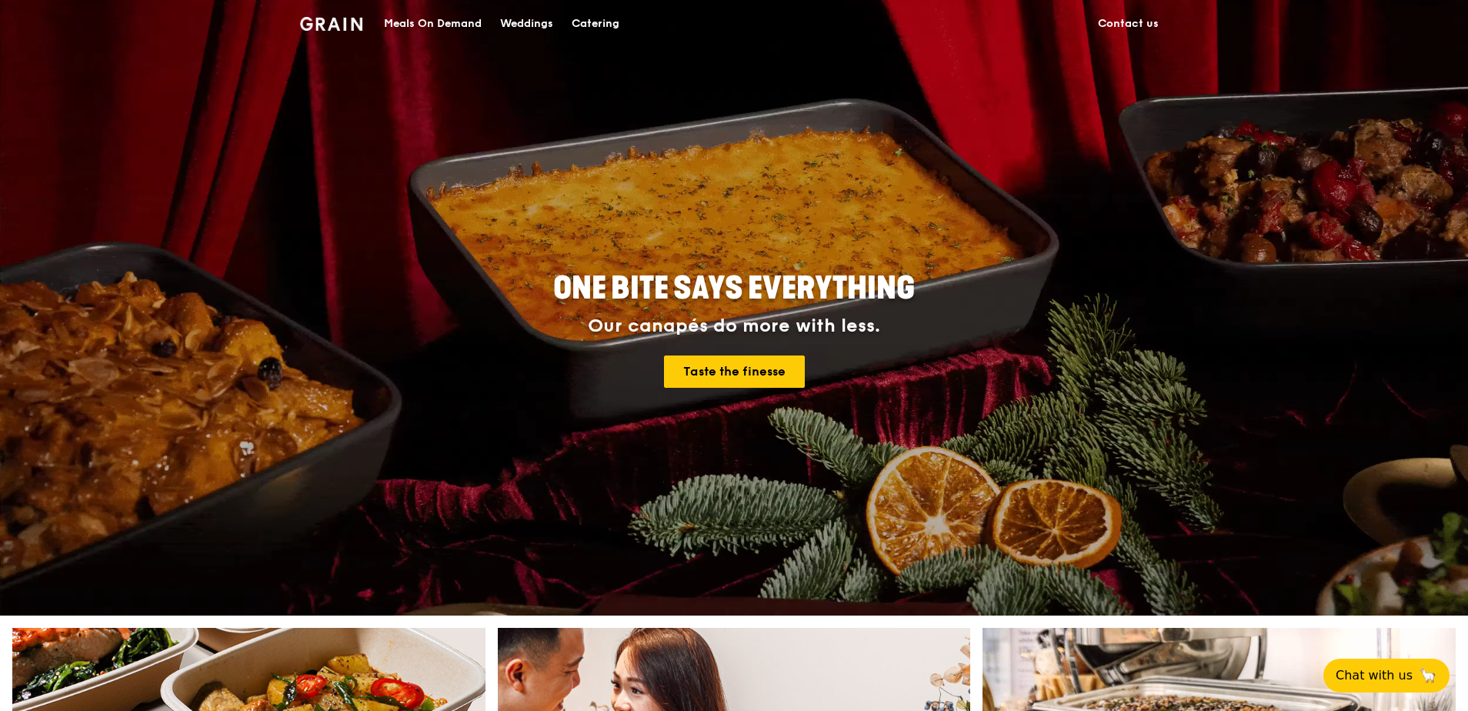
click at [596, 22] on div "Catering" at bounding box center [595, 24] width 48 height 46
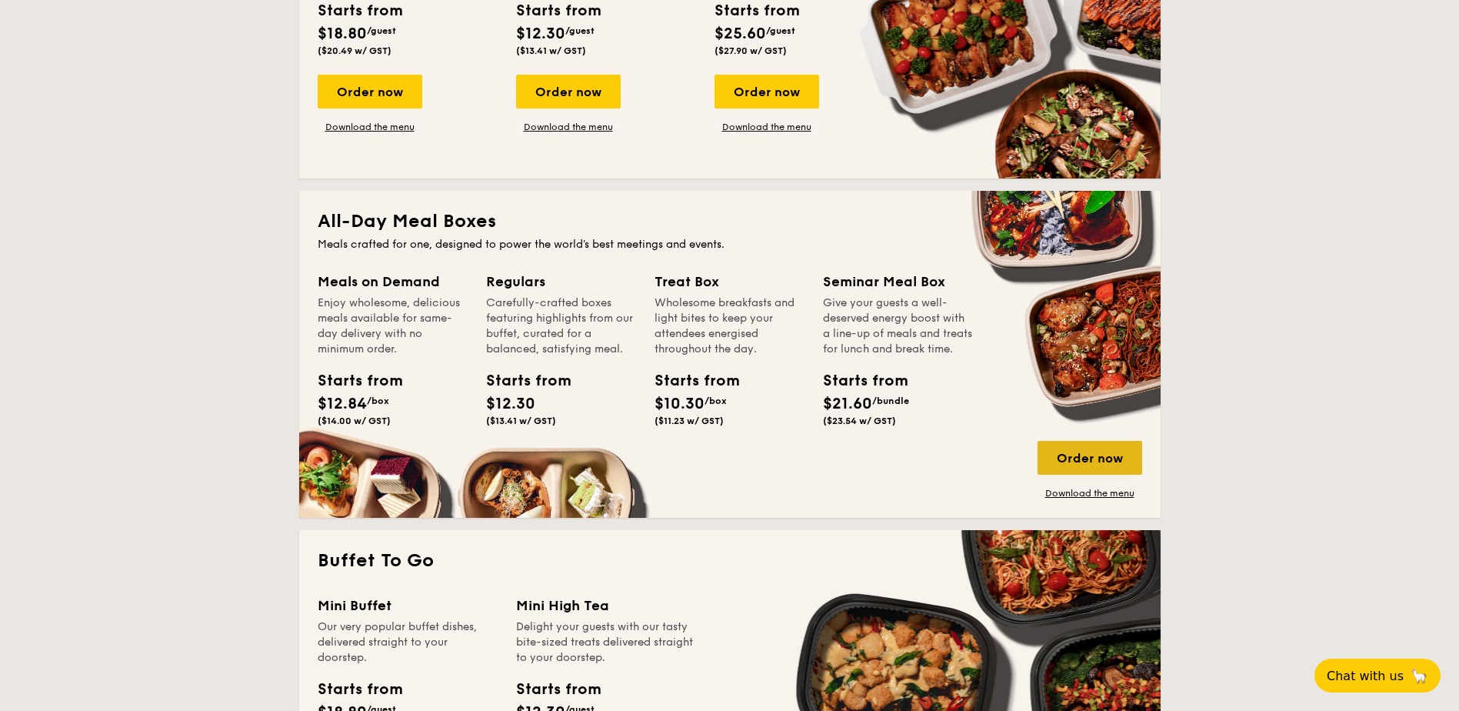
scroll to position [923, 0]
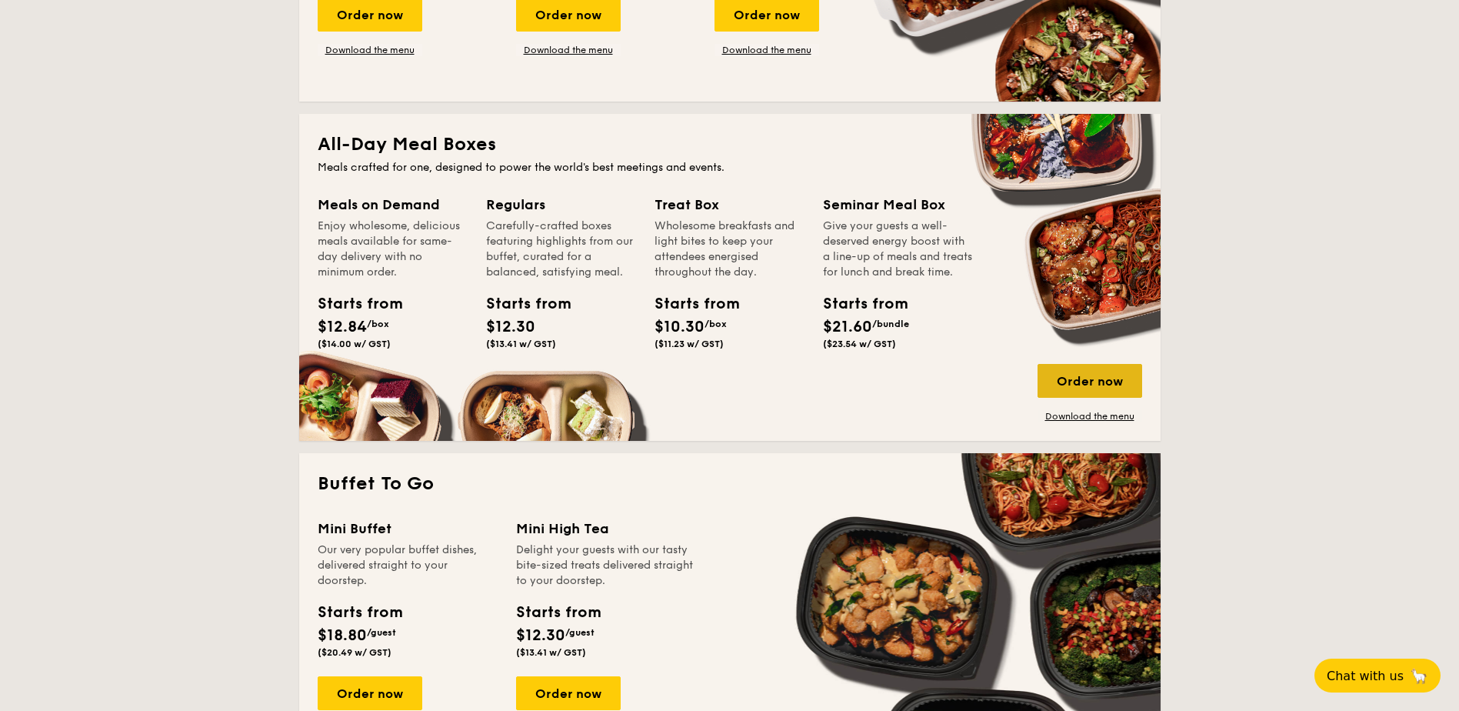
click at [1105, 369] on div "Order now" at bounding box center [1090, 381] width 105 height 34
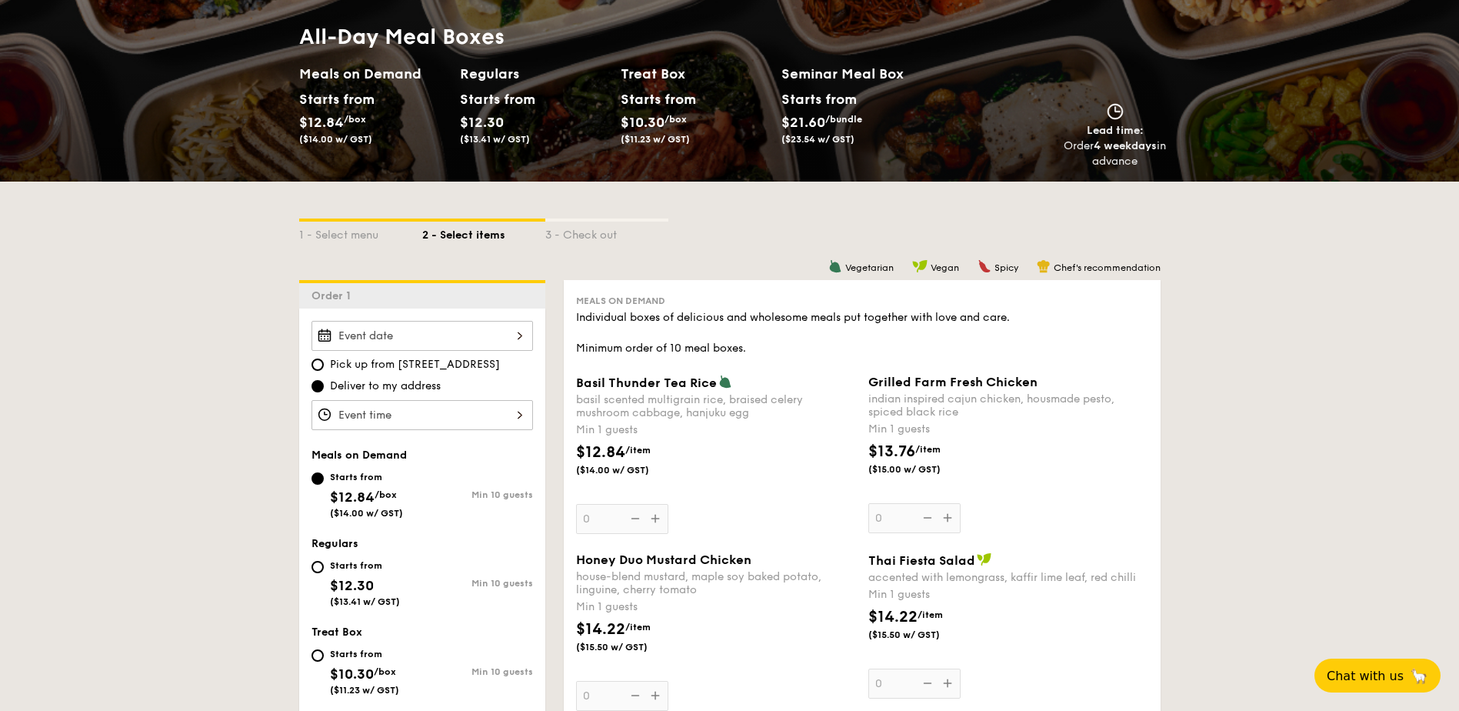
scroll to position [308, 0]
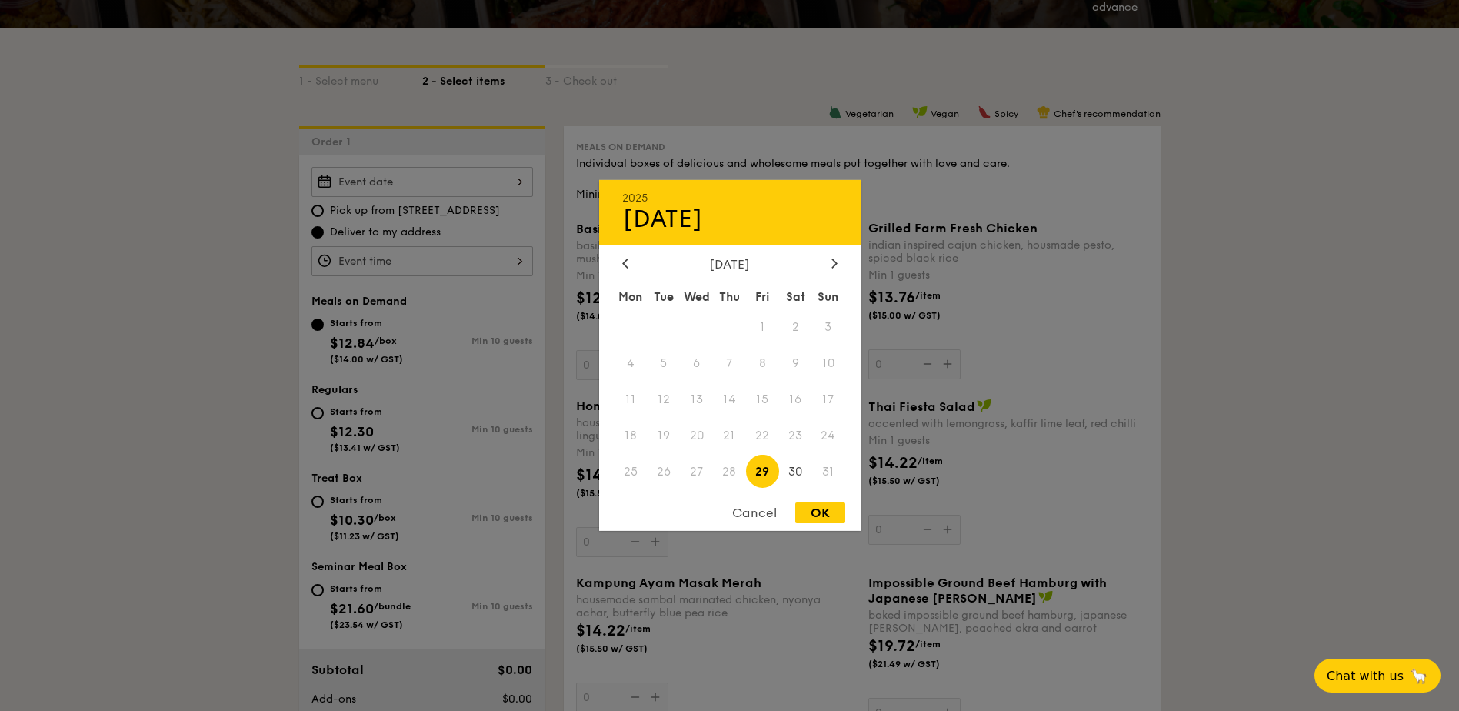
click at [433, 172] on div "2025 Aug [DATE] Tue Wed Thu Fri Sat Sun 1 2 3 4 5 6 7 8 9 10 11 12 13 14 15 16 …" at bounding box center [423, 182] width 222 height 30
click at [823, 265] on div "[DATE]" at bounding box center [729, 264] width 215 height 15
click at [834, 265] on icon at bounding box center [834, 263] width 6 height 10
click at [630, 365] on span "8" at bounding box center [631, 363] width 33 height 33
click at [824, 511] on div "OK" at bounding box center [820, 512] width 50 height 21
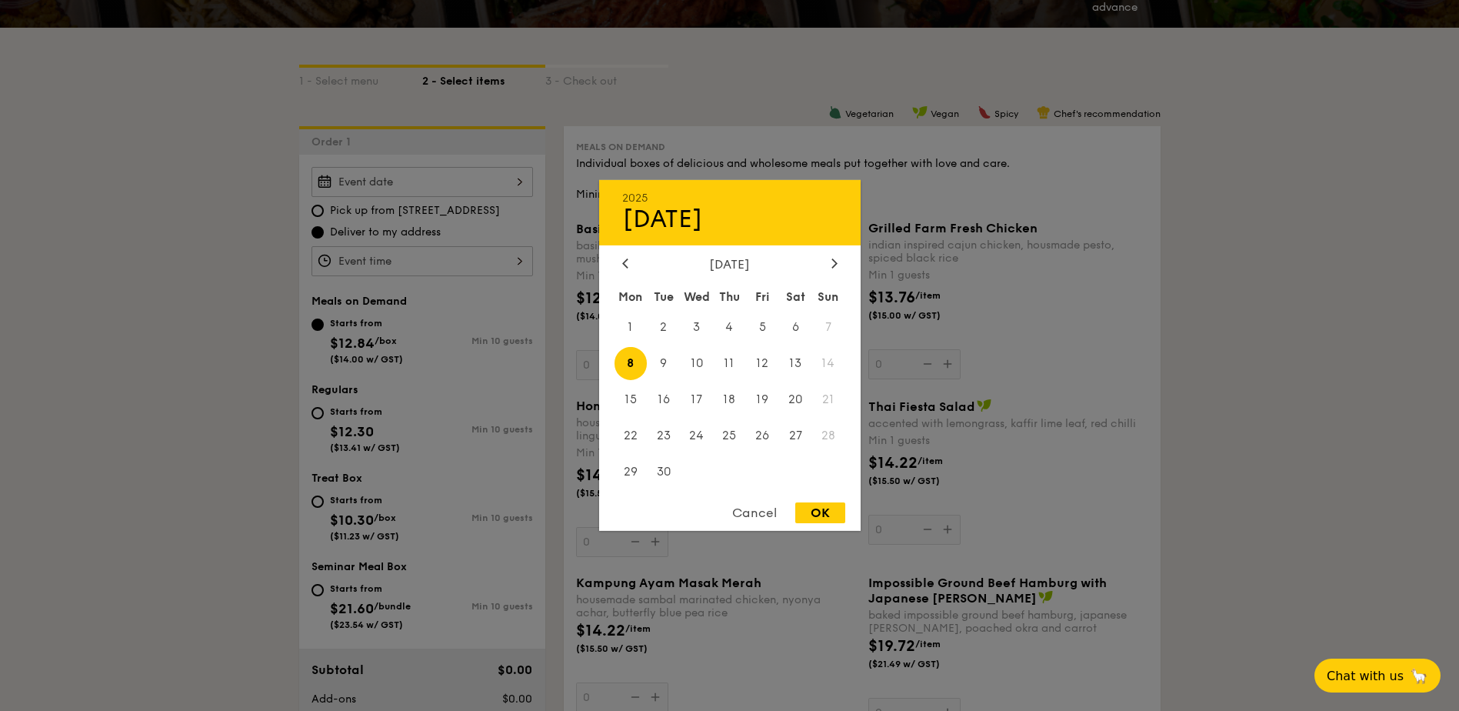
type input "[DATE]"
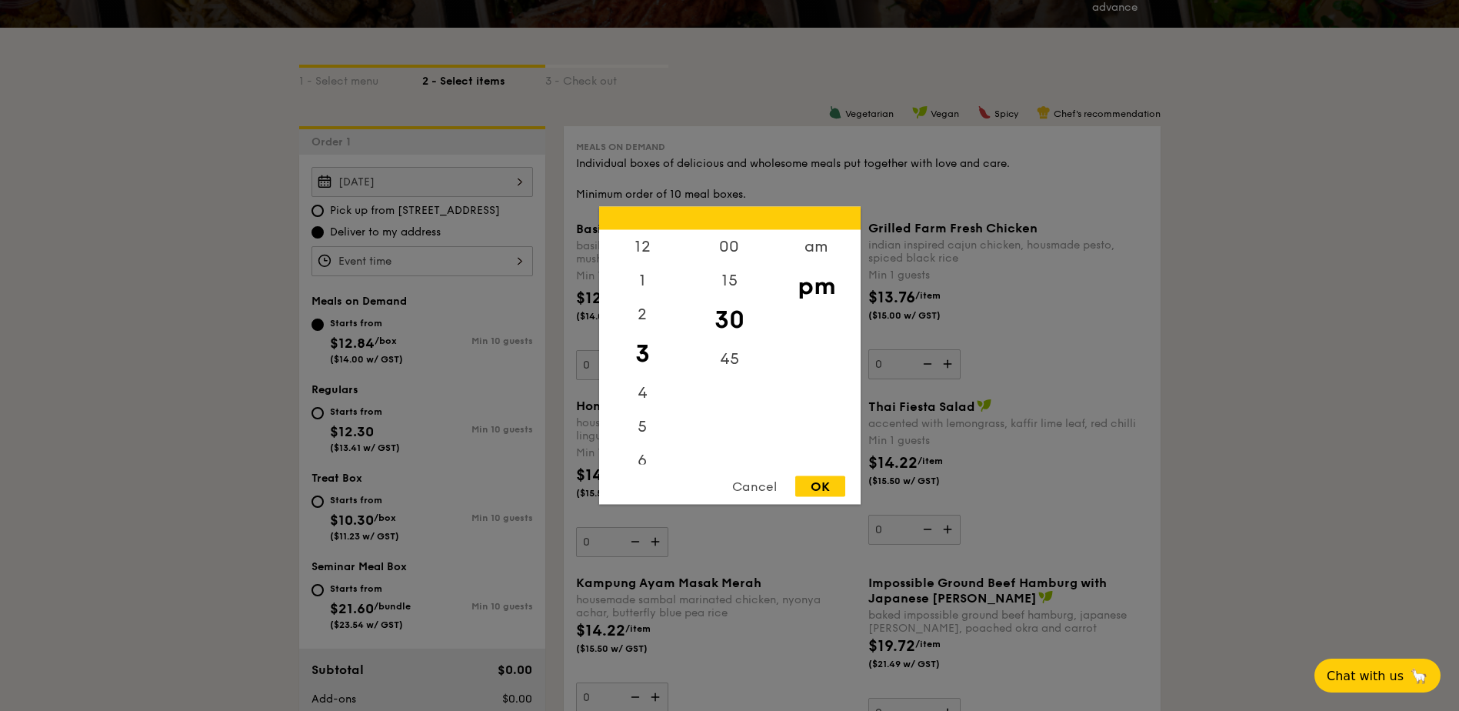
click at [420, 258] on div "12 1 2 3 4 5 6 7 8 9 10 11 00 15 30 45 am pm Cancel OK" at bounding box center [423, 261] width 222 height 30
click at [650, 252] on div "12" at bounding box center [642, 252] width 87 height 45
click at [832, 480] on div "OK" at bounding box center [820, 486] width 50 height 21
type input "12:30PM"
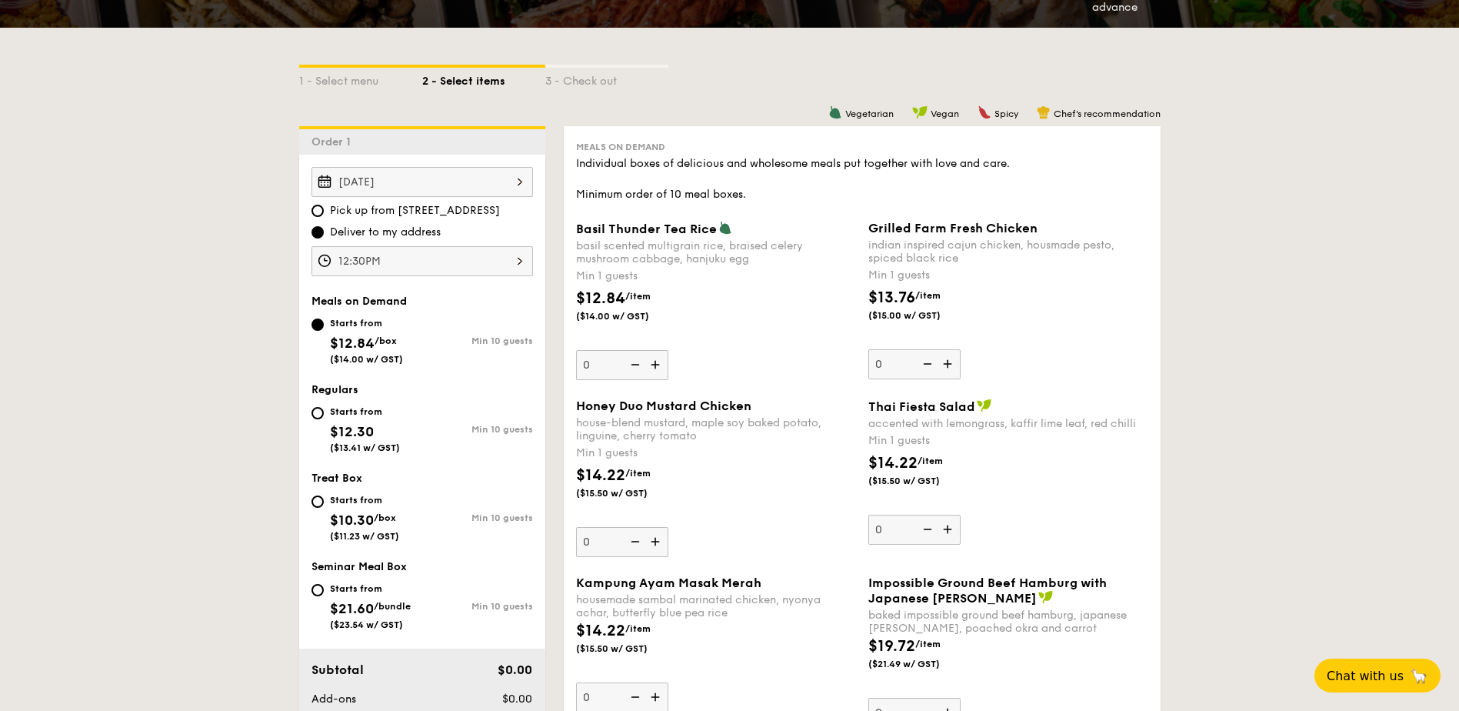
scroll to position [385, 0]
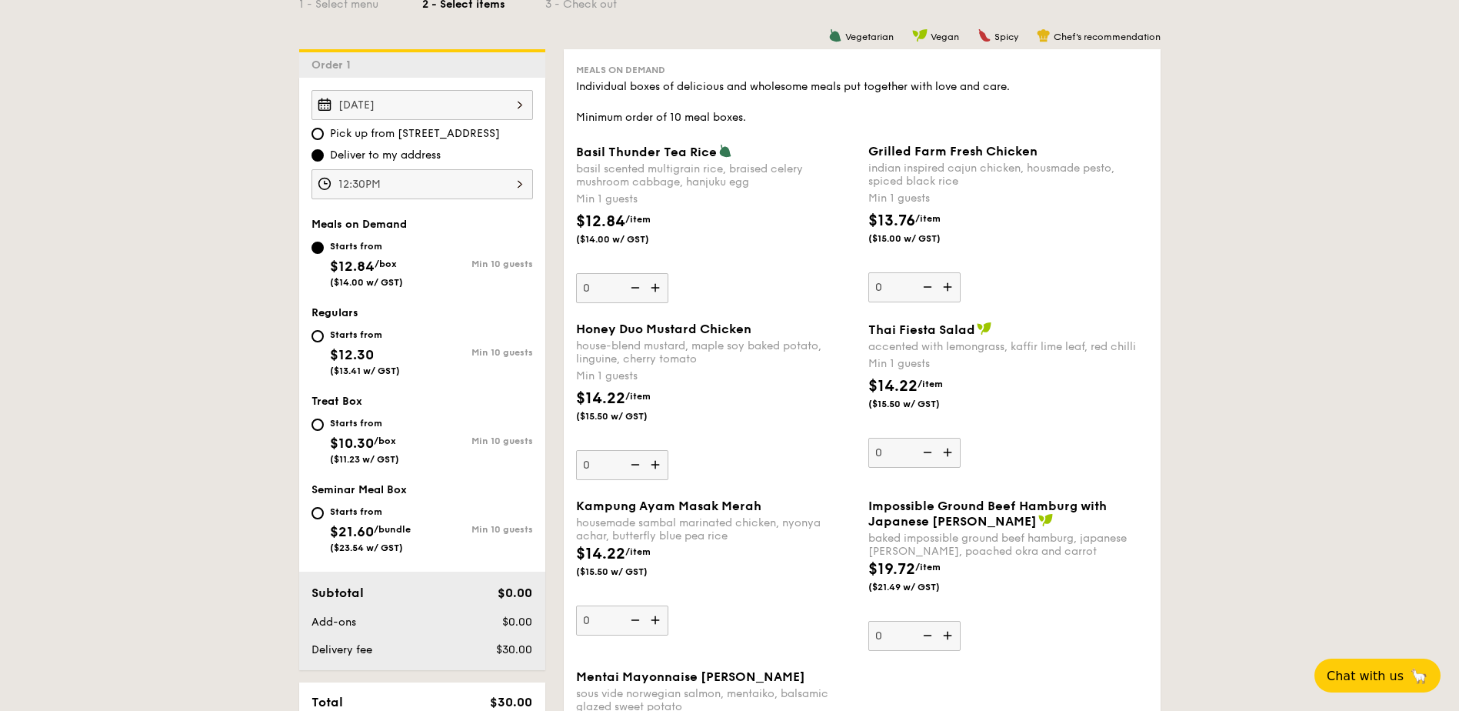
click at [655, 468] on img at bounding box center [656, 464] width 23 height 29
click at [655, 468] on input "0" at bounding box center [622, 465] width 92 height 30
click at [655, 468] on img at bounding box center [656, 464] width 23 height 29
click at [655, 468] on input "1" at bounding box center [622, 465] width 92 height 30
click at [655, 468] on img at bounding box center [656, 464] width 23 height 29
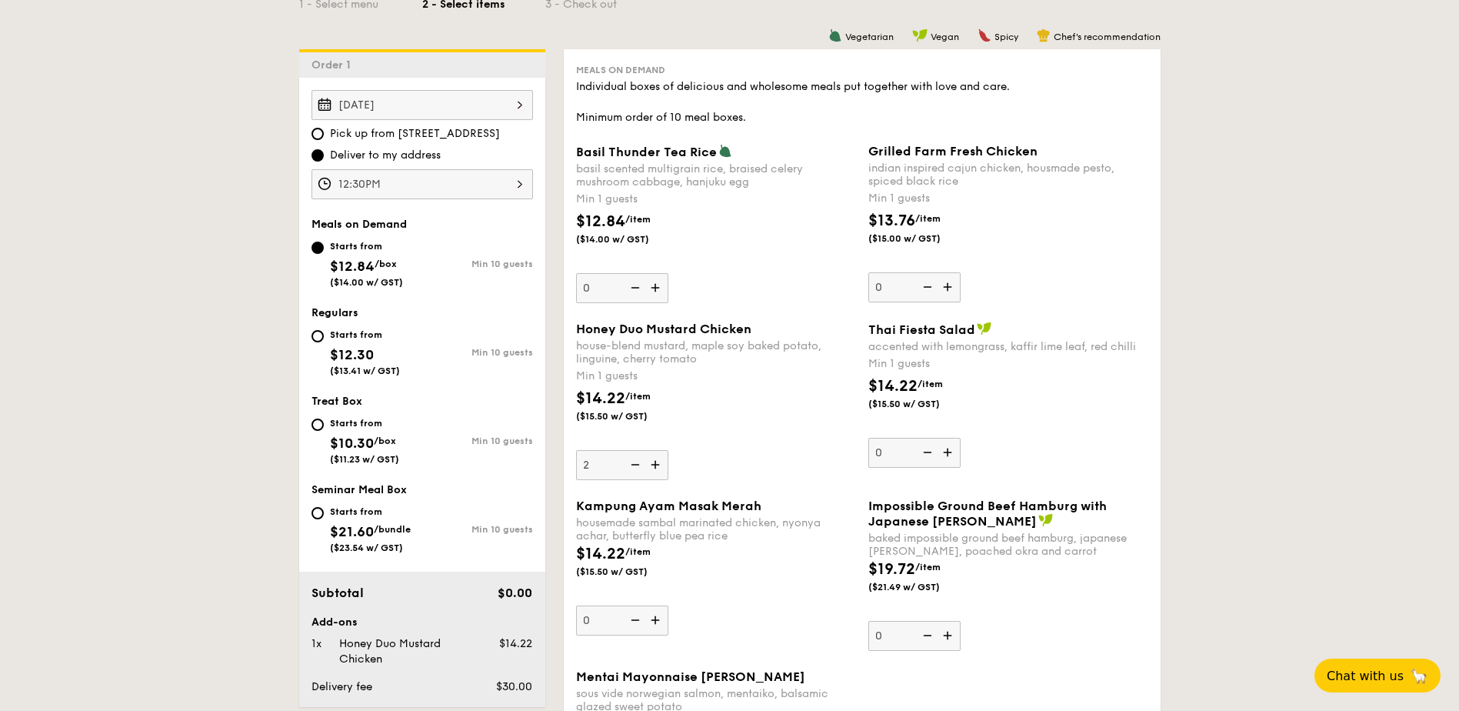
click at [655, 468] on input "2" at bounding box center [622, 465] width 92 height 30
click at [655, 468] on img at bounding box center [656, 464] width 23 height 29
click at [655, 468] on input "3" at bounding box center [622, 465] width 92 height 30
click at [655, 468] on img at bounding box center [656, 464] width 23 height 29
click at [655, 468] on input "4" at bounding box center [622, 465] width 92 height 30
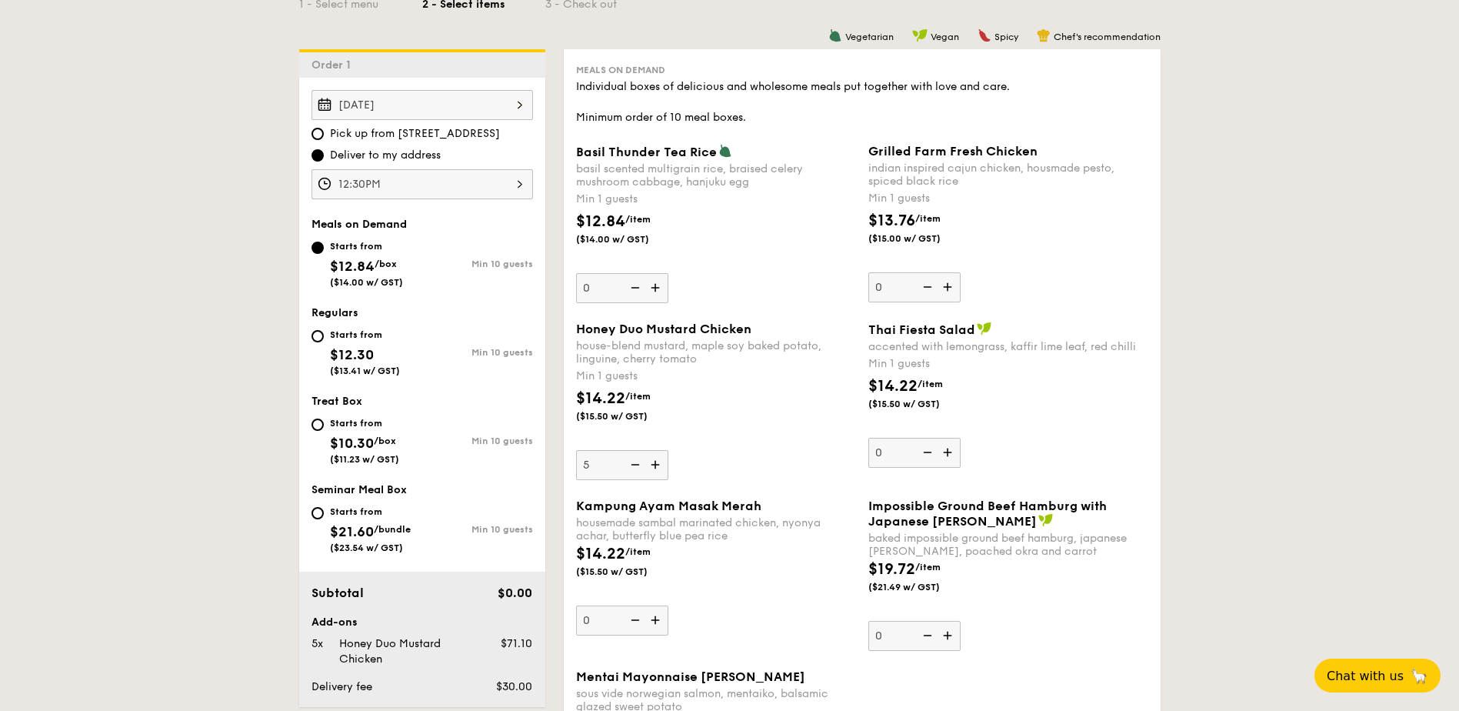
click at [655, 468] on img at bounding box center [656, 464] width 23 height 29
click at [655, 468] on input "5" at bounding box center [622, 465] width 92 height 30
click at [657, 462] on img at bounding box center [656, 464] width 23 height 29
click at [657, 462] on input "6" at bounding box center [622, 465] width 92 height 30
type input "7"
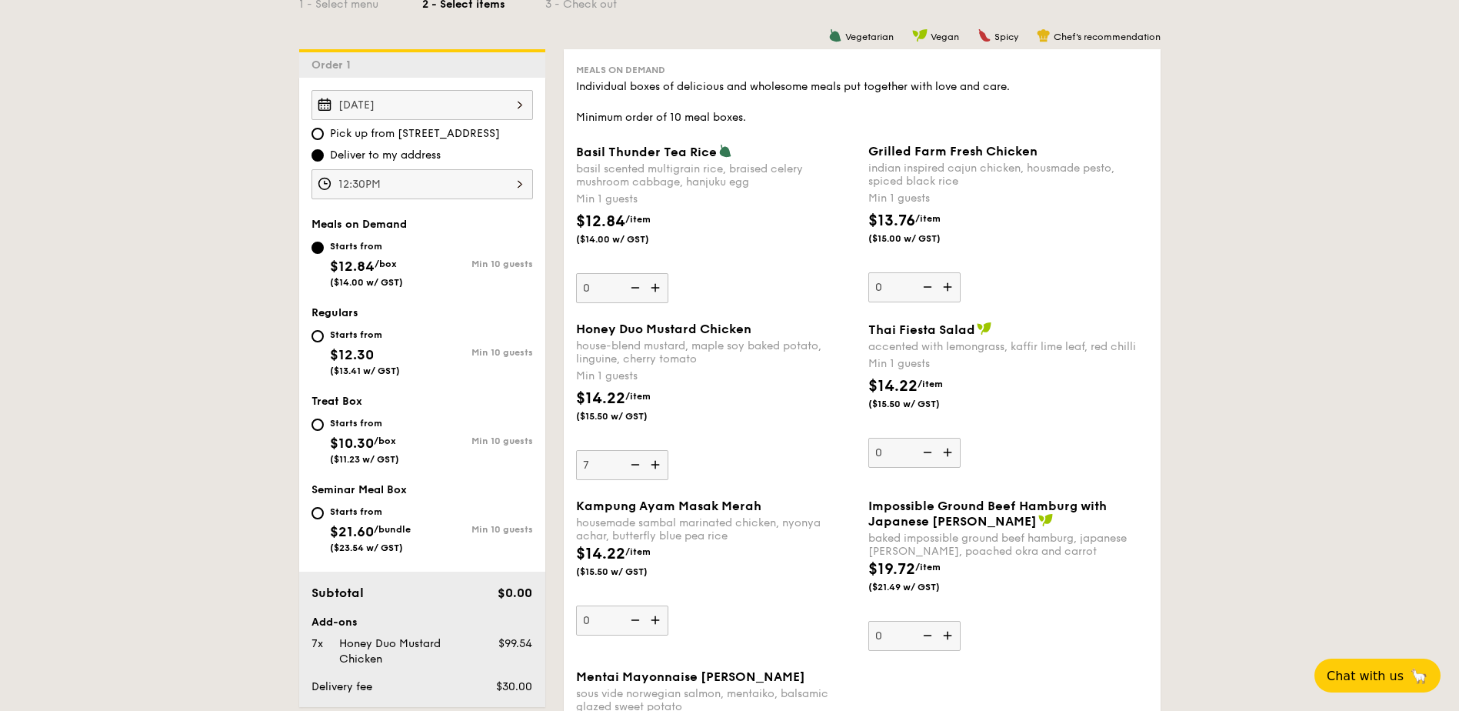
scroll to position [538, 0]
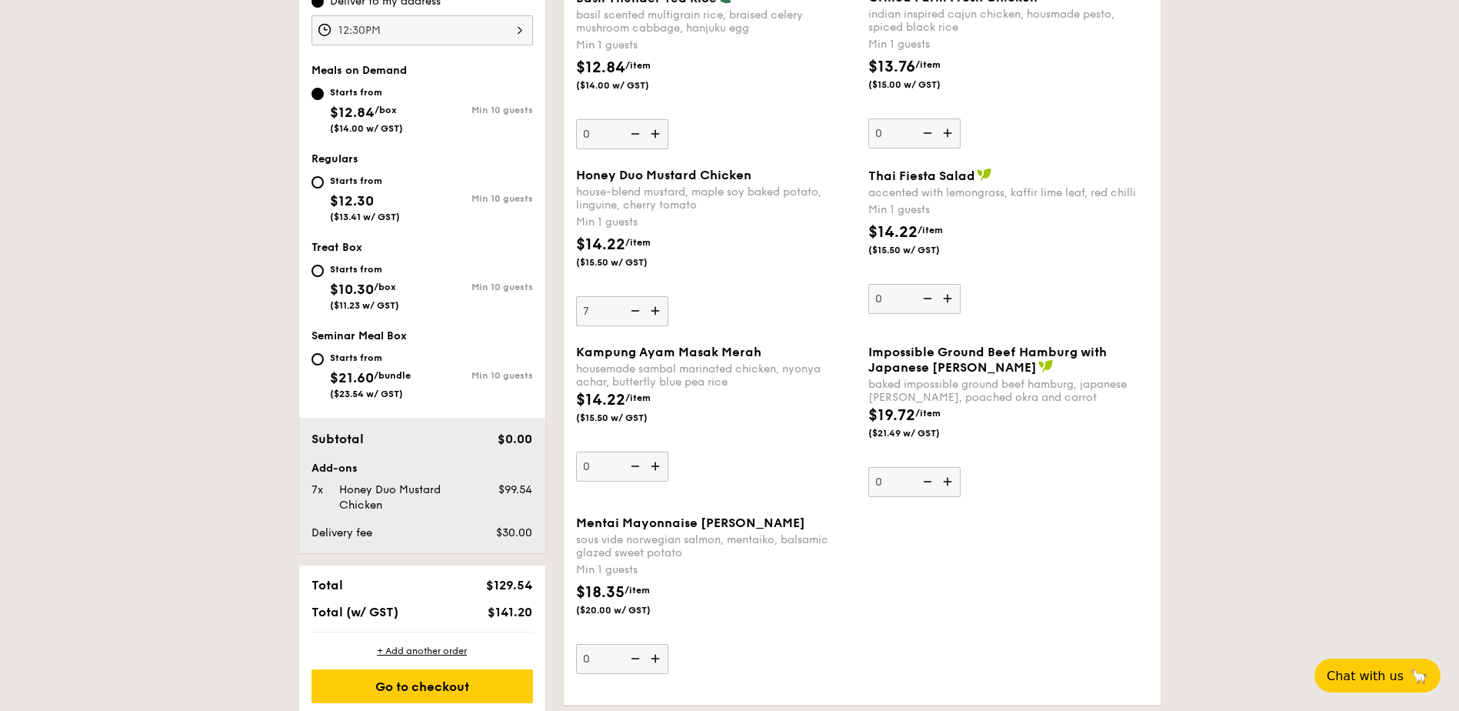
click at [651, 467] on img at bounding box center [656, 465] width 23 height 29
click at [651, 467] on input "0" at bounding box center [622, 466] width 92 height 30
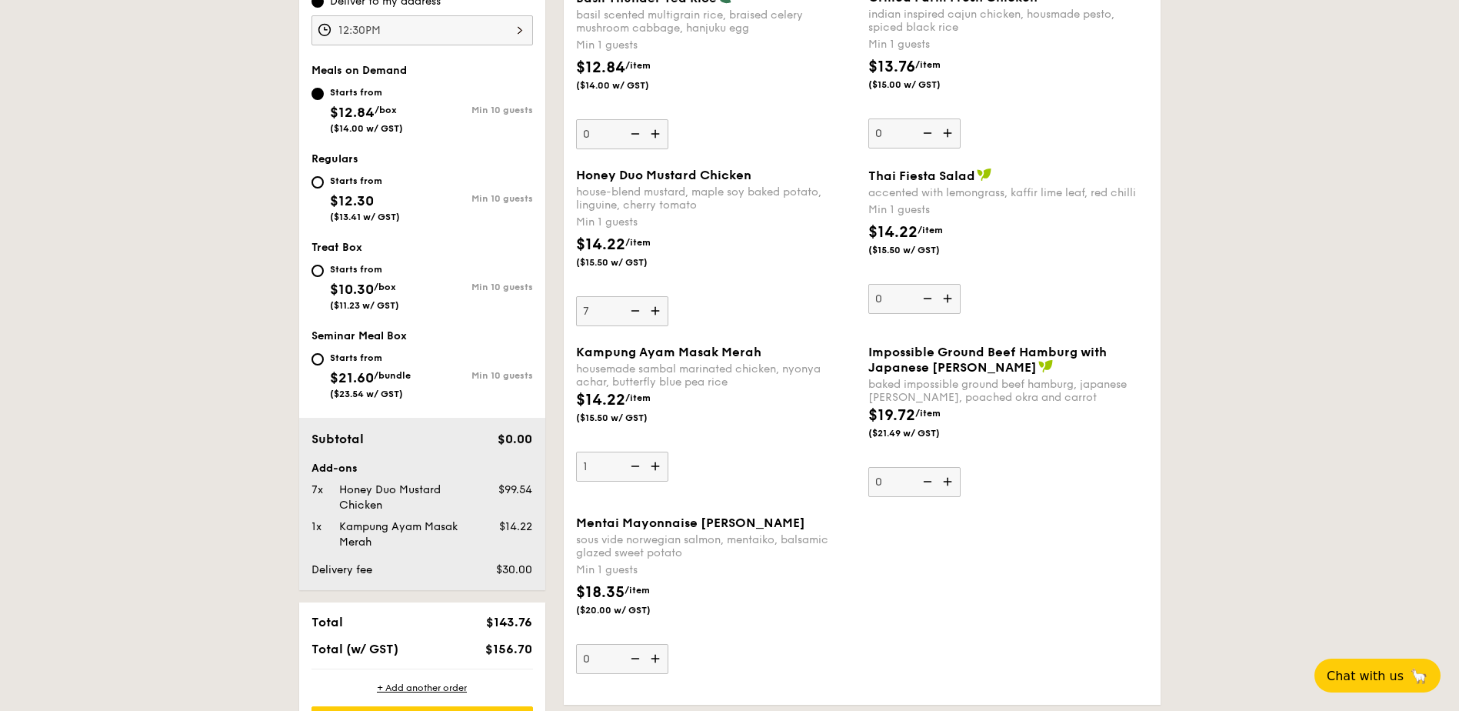
click at [651, 467] on img at bounding box center [656, 465] width 23 height 29
click at [651, 467] on input "1" at bounding box center [622, 466] width 92 height 30
click at [651, 467] on img at bounding box center [656, 465] width 23 height 29
click at [651, 467] on input "2" at bounding box center [622, 466] width 92 height 30
click at [651, 467] on img at bounding box center [656, 465] width 23 height 29
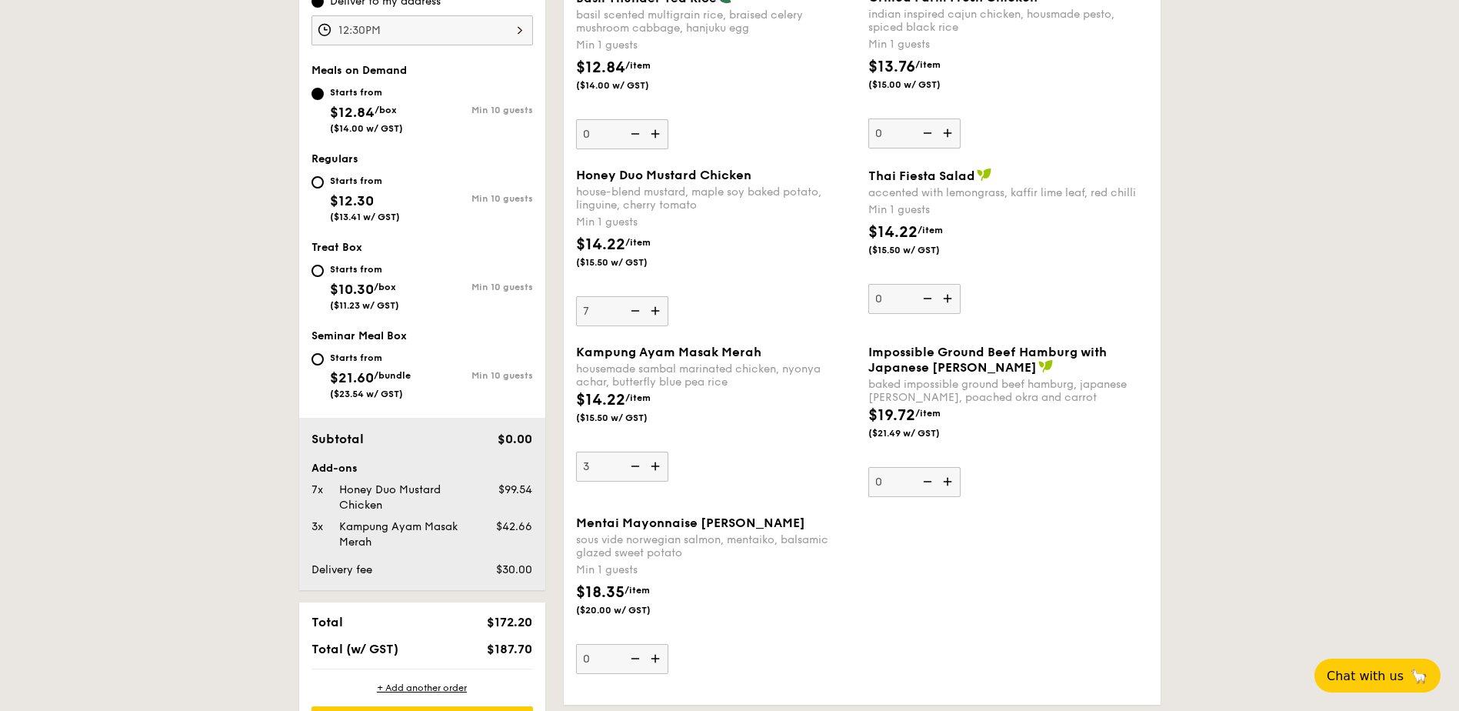
click at [651, 467] on input "3" at bounding box center [622, 466] width 92 height 30
click at [651, 467] on img at bounding box center [656, 465] width 23 height 29
click at [651, 467] on input "4" at bounding box center [622, 466] width 92 height 30
click at [651, 467] on img at bounding box center [656, 465] width 23 height 29
click at [651, 467] on input "5" at bounding box center [622, 466] width 92 height 30
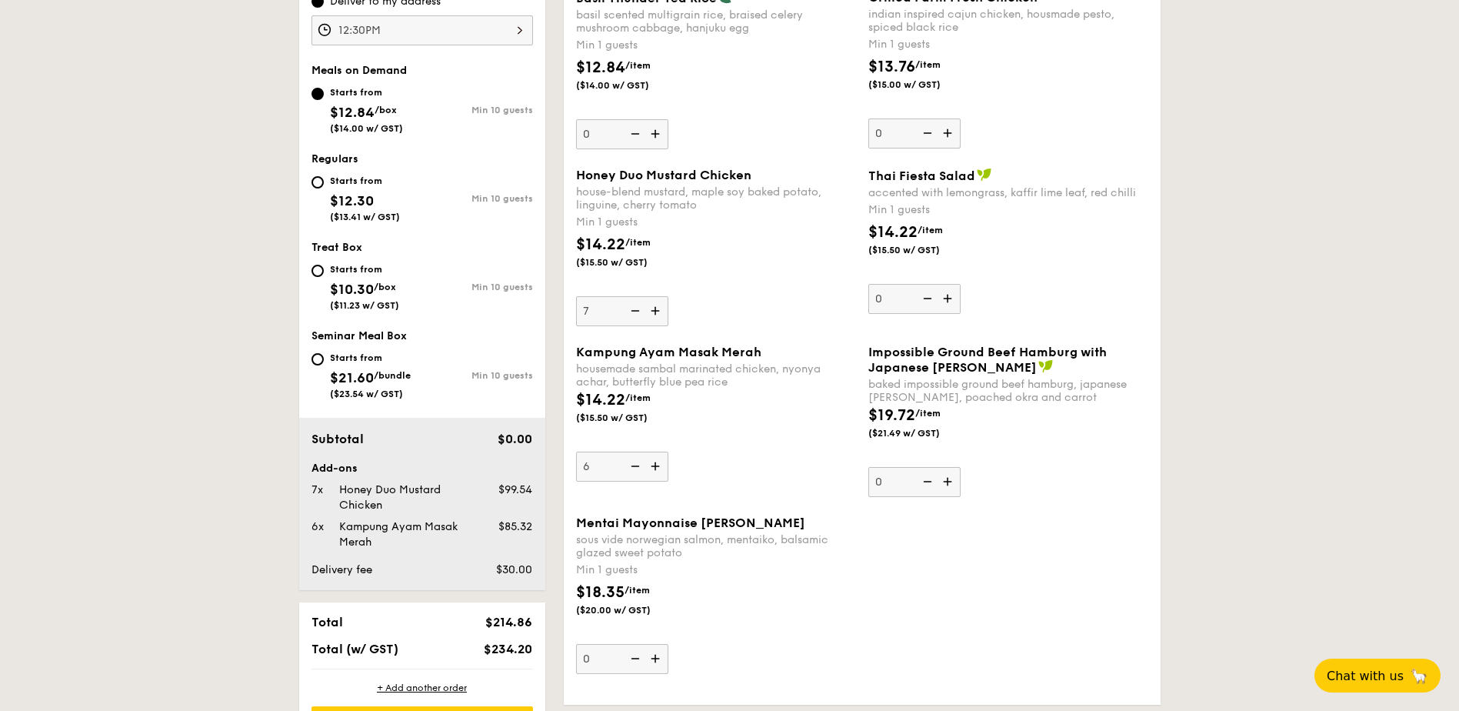
click at [651, 467] on img at bounding box center [656, 465] width 23 height 29
click at [651, 467] on input "6" at bounding box center [622, 466] width 92 height 30
type input "7"
click at [662, 665] on img at bounding box center [656, 658] width 23 height 29
click at [662, 665] on input "0" at bounding box center [622, 659] width 92 height 30
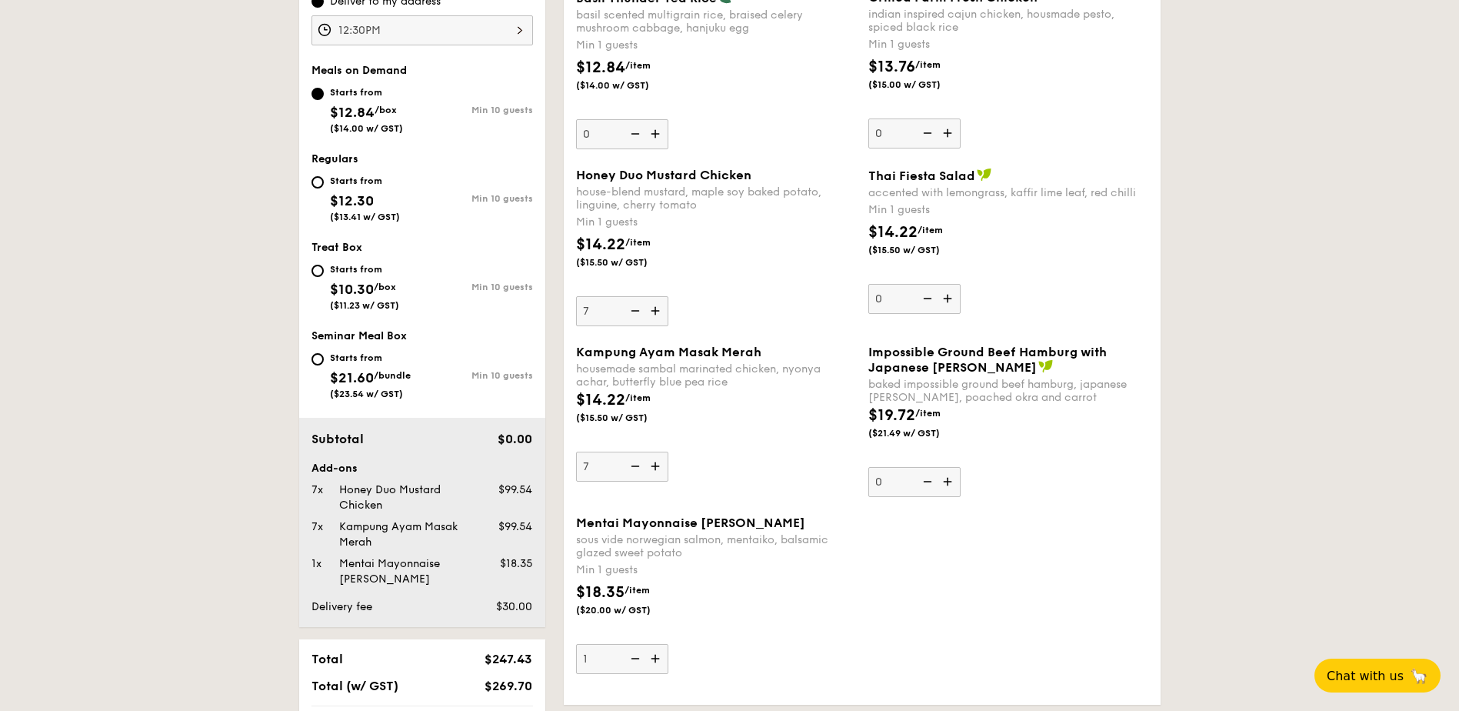
click at [662, 665] on img at bounding box center [656, 658] width 23 height 29
click at [662, 665] on input "1" at bounding box center [622, 659] width 92 height 30
click at [662, 665] on img at bounding box center [656, 658] width 23 height 29
click at [662, 665] on input "2" at bounding box center [622, 659] width 92 height 30
click at [662, 665] on img at bounding box center [656, 658] width 23 height 29
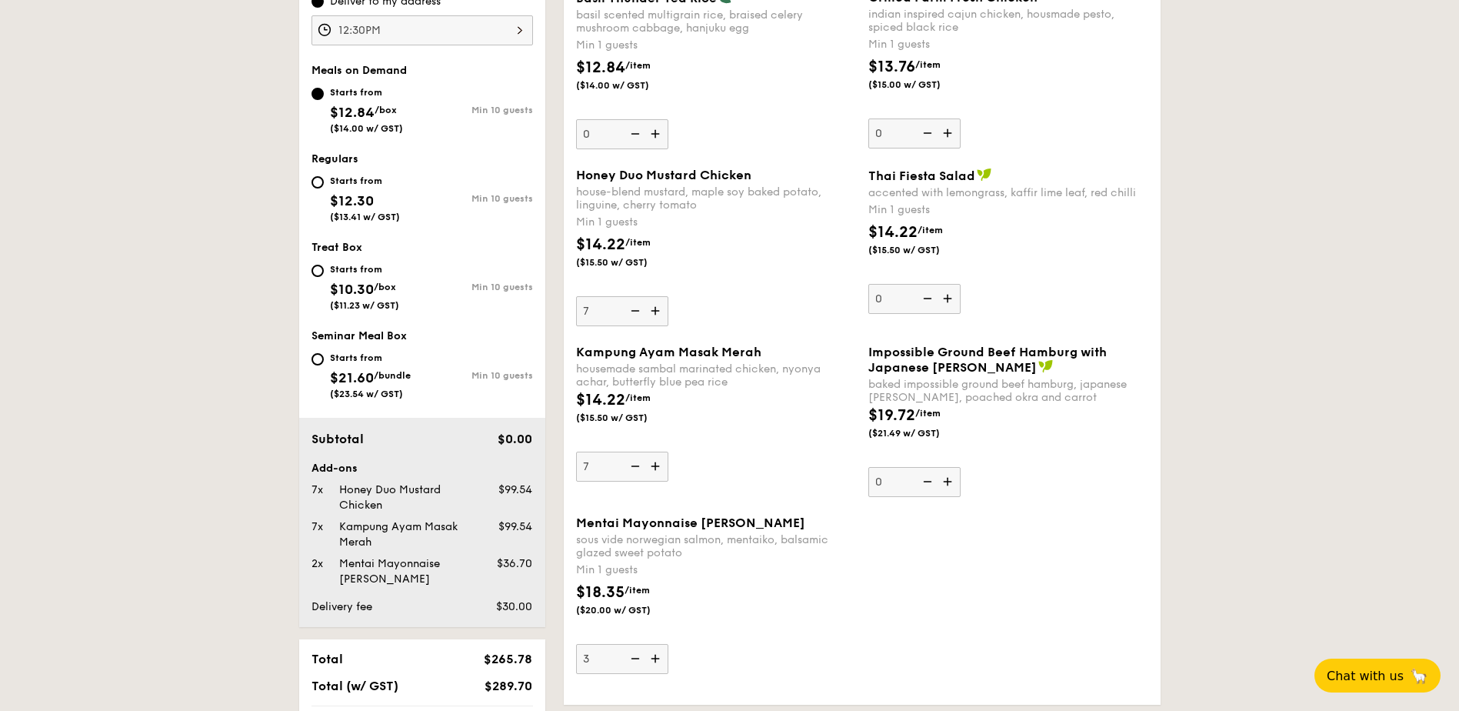
click at [662, 665] on input "3" at bounding box center [622, 659] width 92 height 30
click at [662, 665] on img at bounding box center [656, 658] width 23 height 29
click at [662, 665] on input "4" at bounding box center [622, 659] width 92 height 30
click at [662, 665] on img at bounding box center [656, 658] width 23 height 29
click at [662, 665] on input "5" at bounding box center [622, 659] width 92 height 30
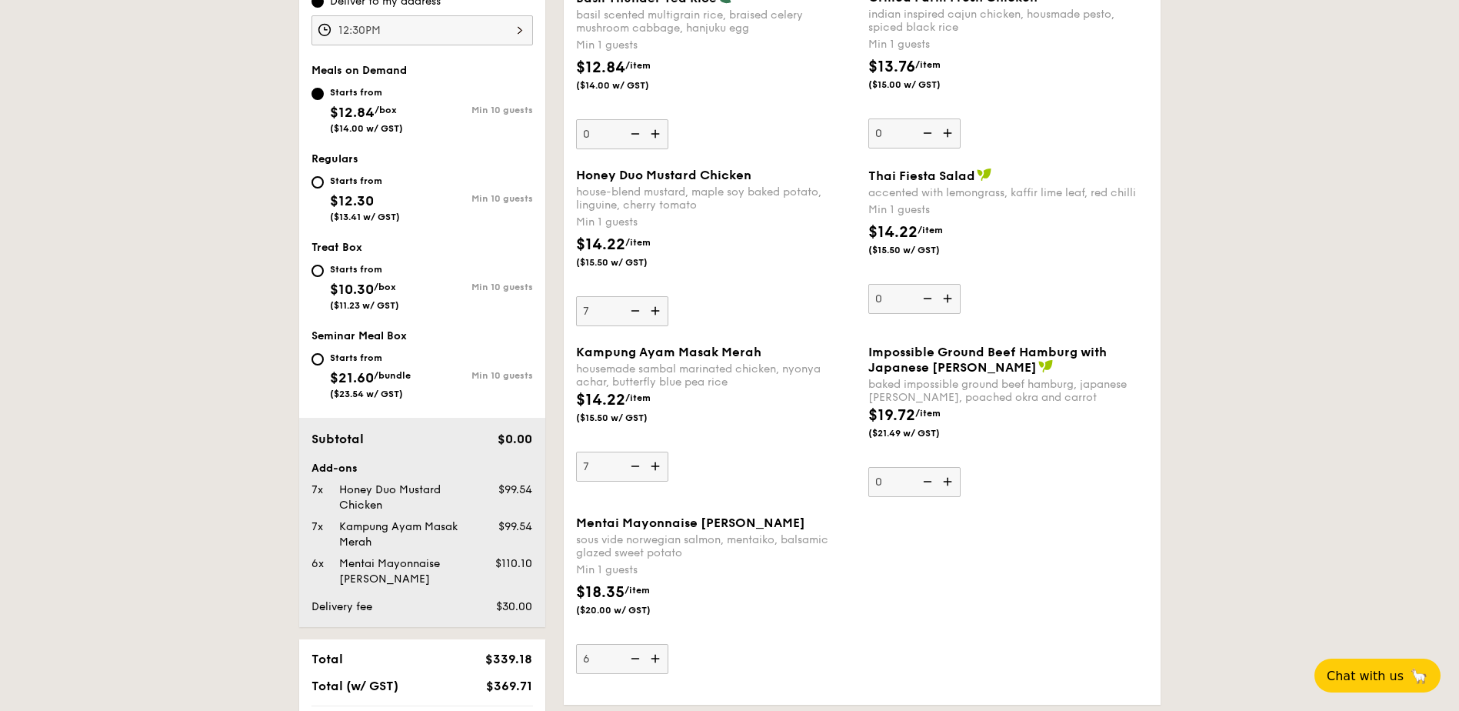
click at [662, 665] on img at bounding box center [656, 658] width 23 height 29
click at [662, 665] on input "6" at bounding box center [622, 659] width 92 height 30
type input "7"
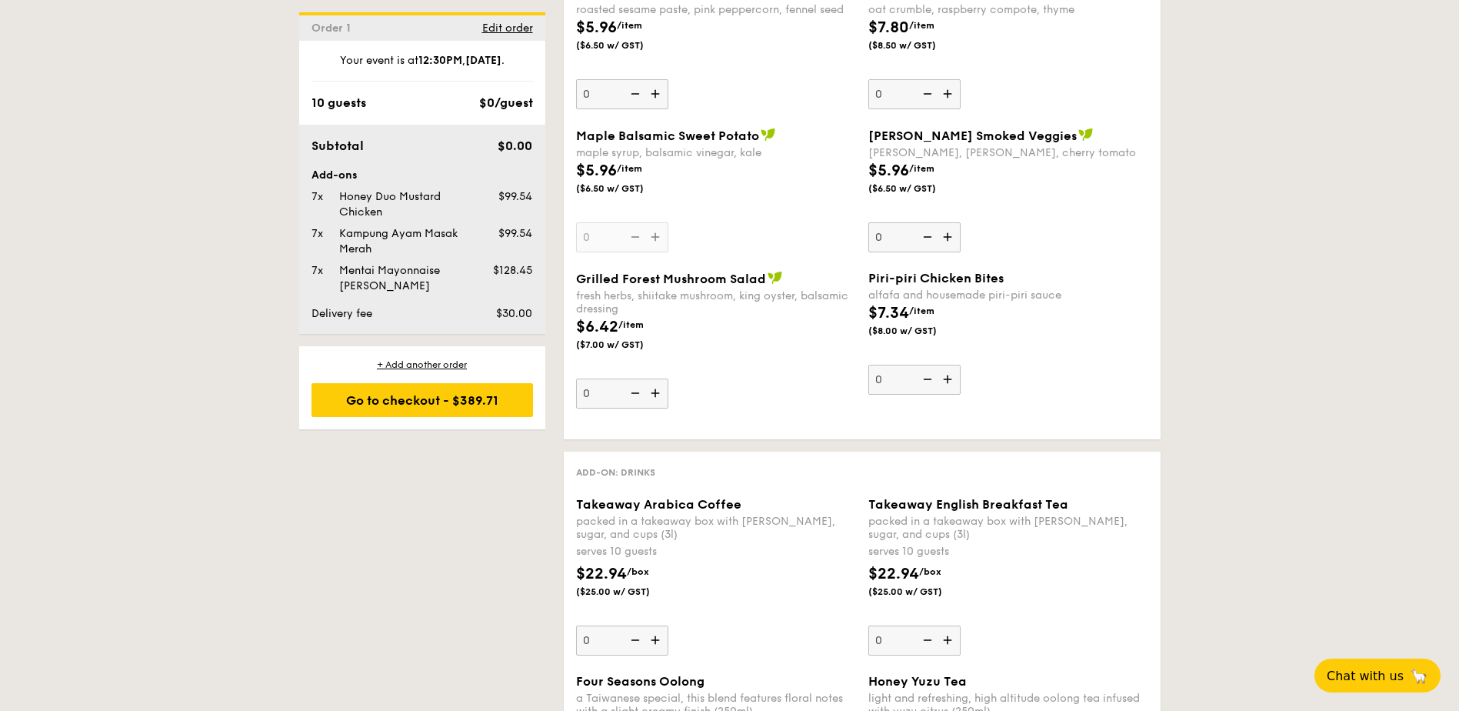
scroll to position [1692, 0]
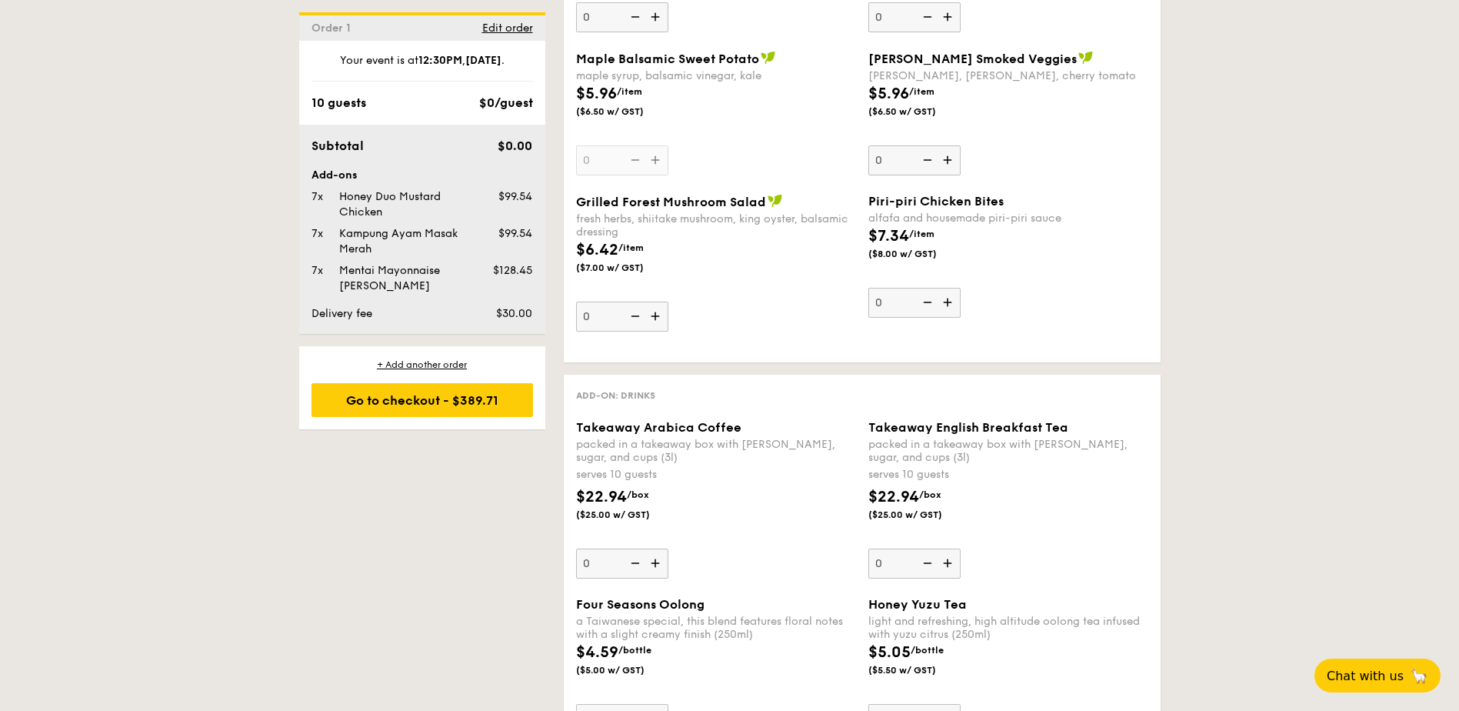
click at [658, 571] on img at bounding box center [656, 562] width 23 height 29
click at [658, 571] on input "0" at bounding box center [622, 563] width 92 height 30
type input "1"
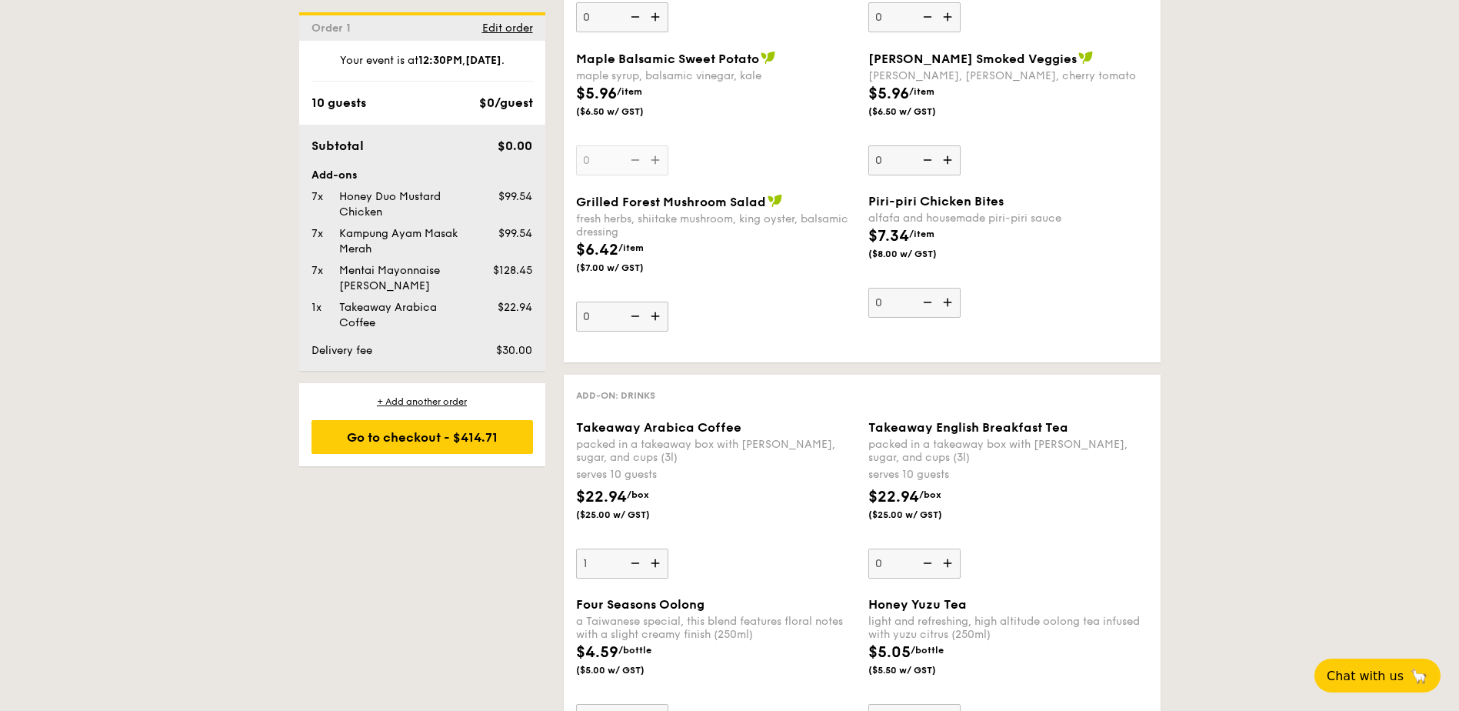
click at [942, 567] on img at bounding box center [949, 562] width 23 height 29
click at [942, 567] on input "0" at bounding box center [914, 563] width 92 height 30
type input "1"
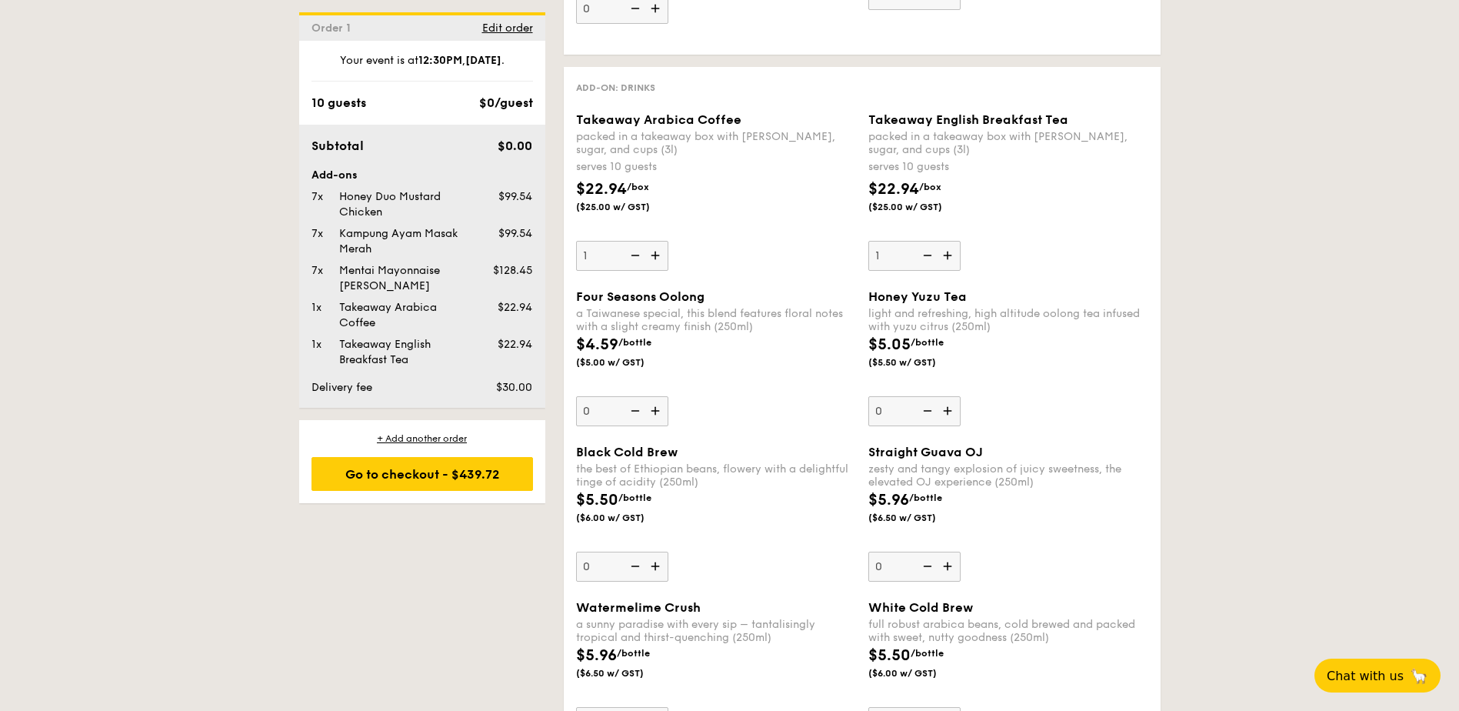
scroll to position [1923, 0]
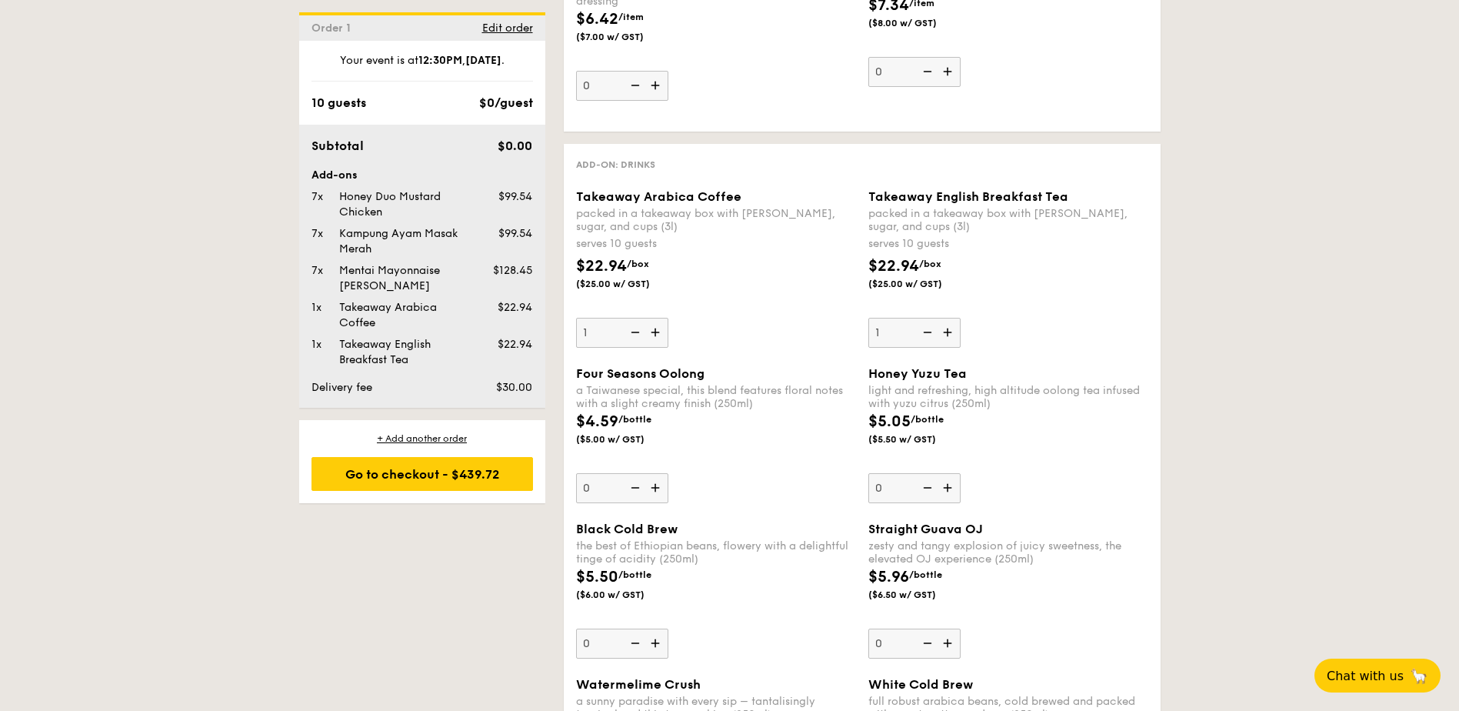
click at [631, 331] on img at bounding box center [633, 332] width 23 height 29
click at [631, 331] on input "1" at bounding box center [622, 333] width 92 height 30
type input "0"
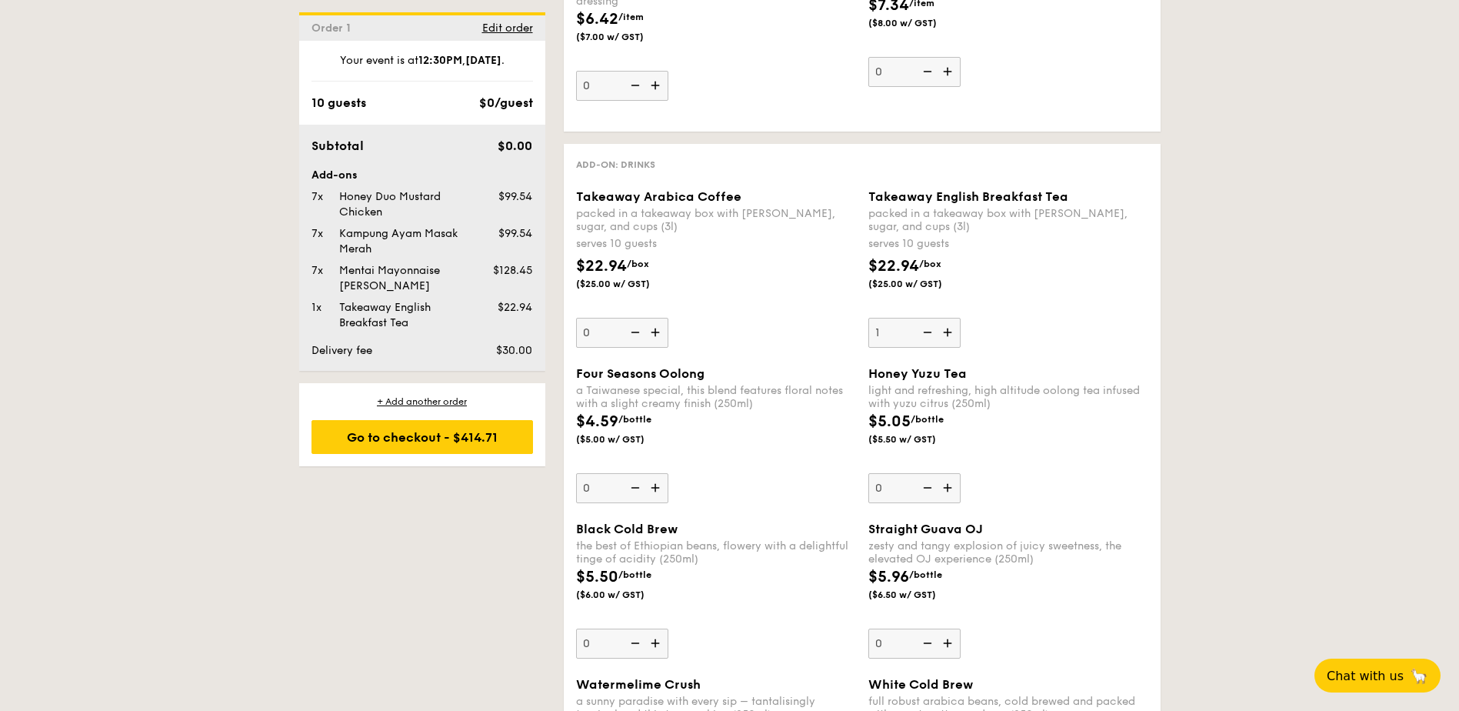
click at [931, 334] on img at bounding box center [926, 332] width 23 height 29
click at [931, 334] on input "1" at bounding box center [914, 333] width 92 height 30
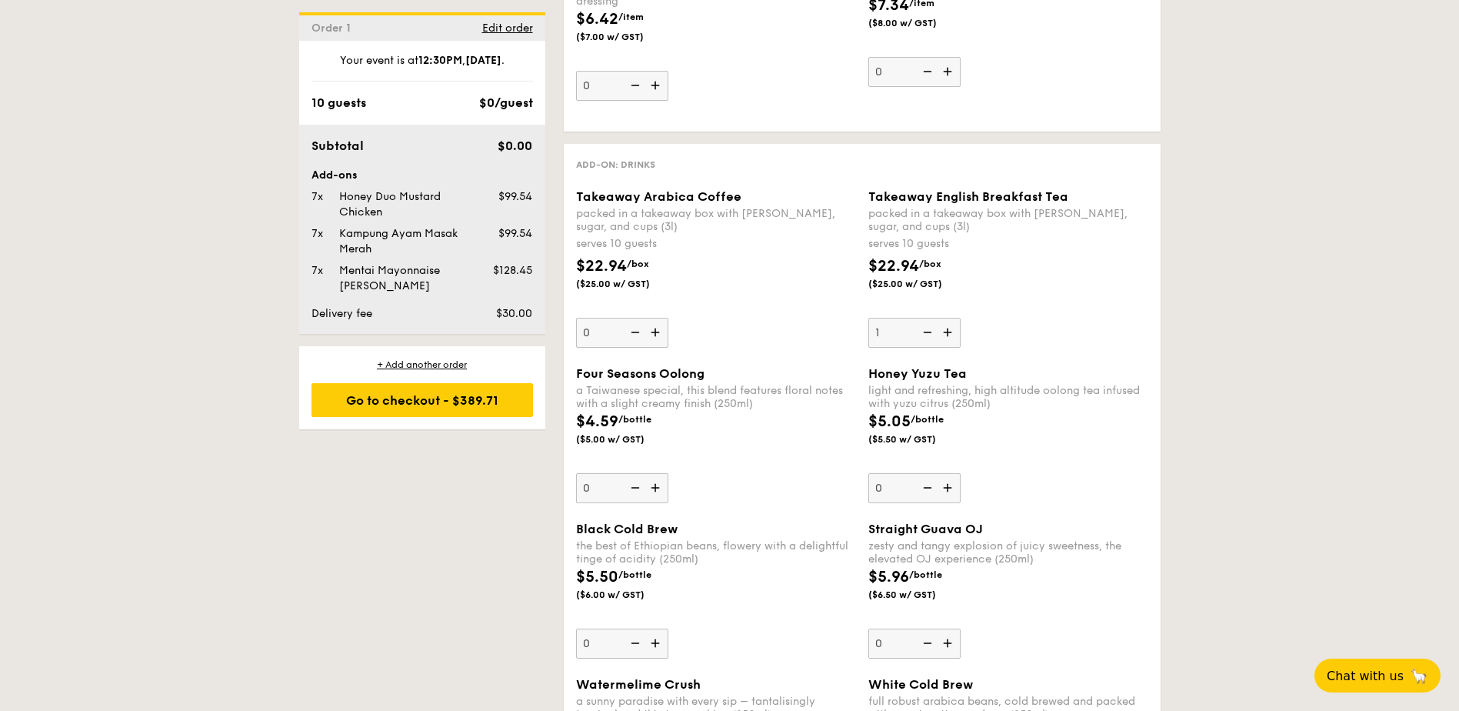
type input "0"
click at [1113, 296] on div "$22.94 /box ($25.00 w/ GST)" at bounding box center [1008, 282] width 292 height 54
click at [961, 318] on input "0" at bounding box center [914, 333] width 92 height 30
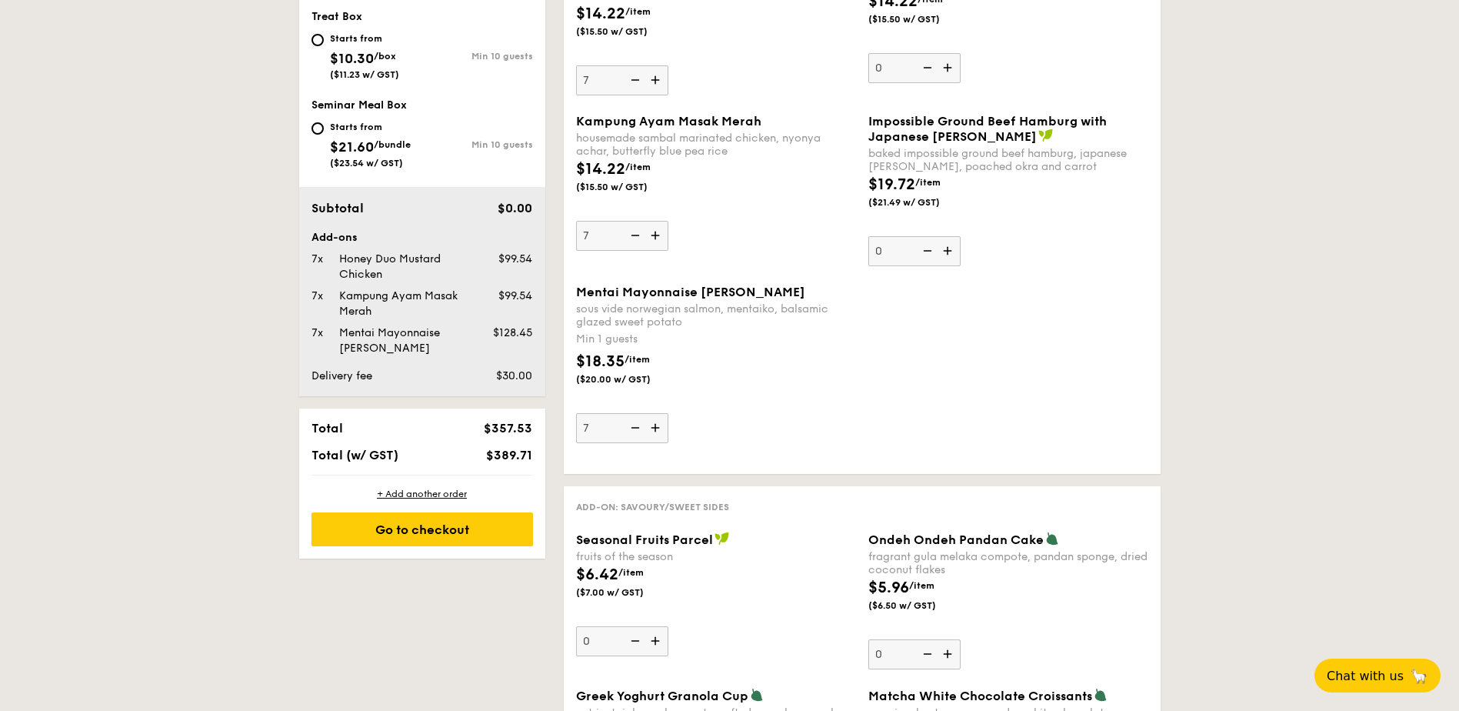
scroll to position [692, 0]
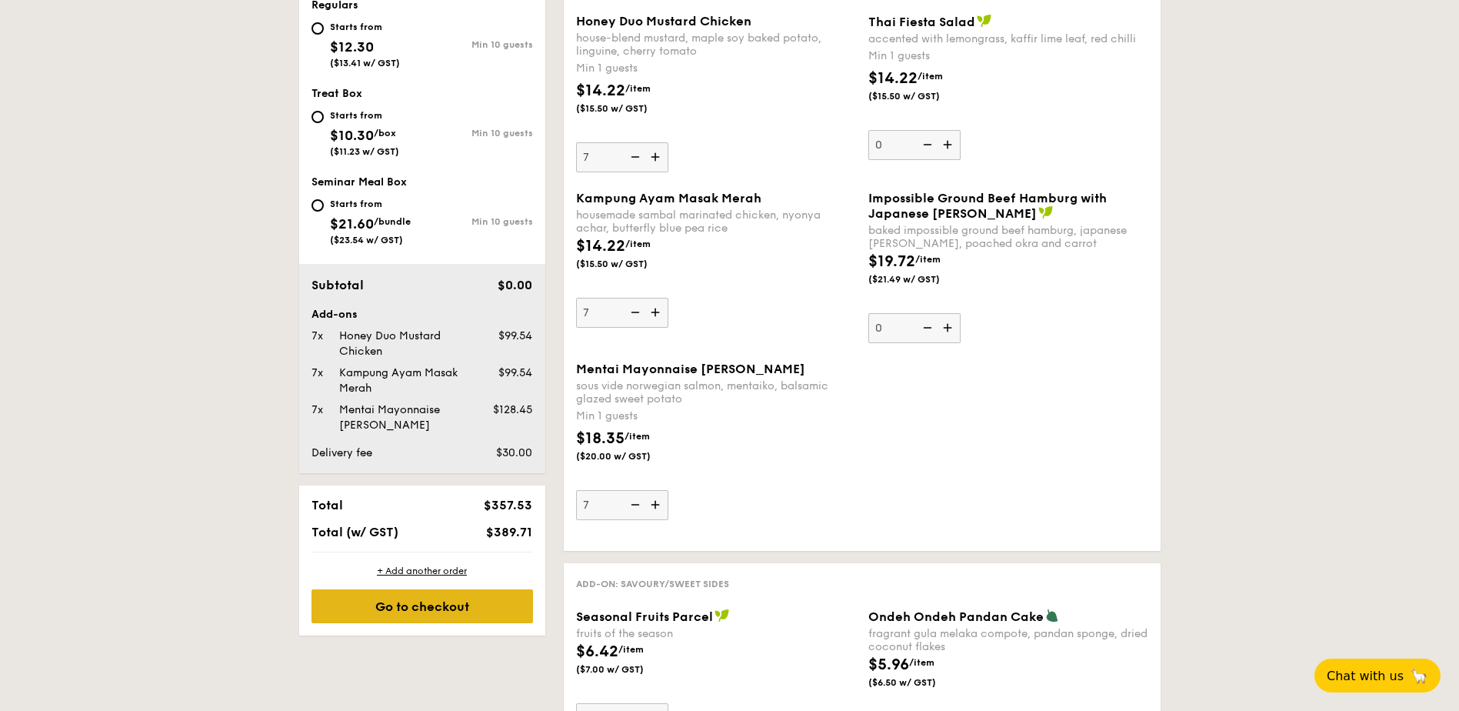
click at [419, 608] on div "Go to checkout" at bounding box center [423, 606] width 222 height 34
